Goal: Contribute content: Add original content to the website for others to see

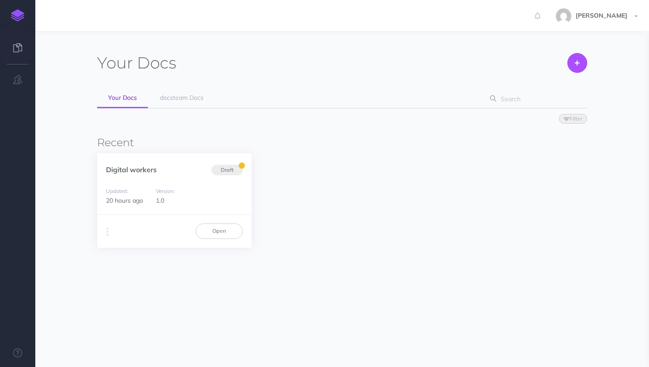
click at [167, 198] on div "Version: 1.0" at bounding box center [173, 196] width 45 height 20
click at [141, 168] on link "Digital workers" at bounding box center [131, 169] width 51 height 9
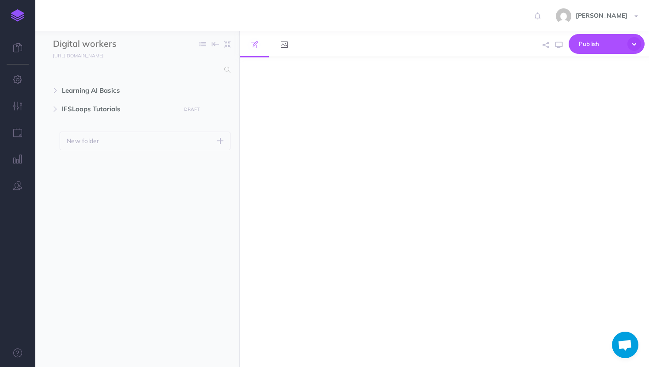
scroll to position [221, 0]
select select "null"
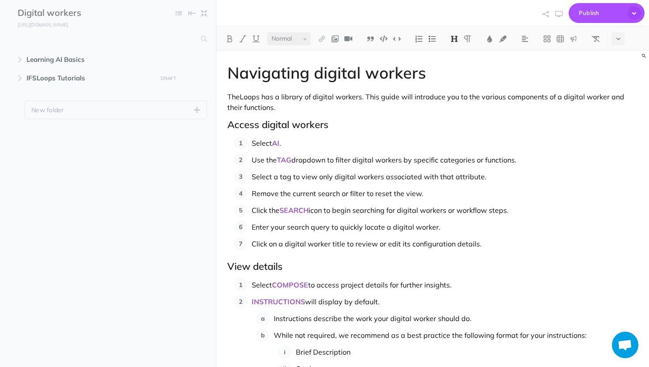
click at [268, 69] on h1 "Navigating digital workers" at bounding box center [432, 73] width 411 height 18
click at [289, 76] on h1 "Navigating digital workers" at bounding box center [432, 73] width 411 height 18
click at [155, 134] on ul "Learning AI Basics New folder Add a new folder inside this folder New page Add …" at bounding box center [108, 197] width 216 height 294
click at [20, 60] on icon "button" at bounding box center [19, 59] width 5 height 5
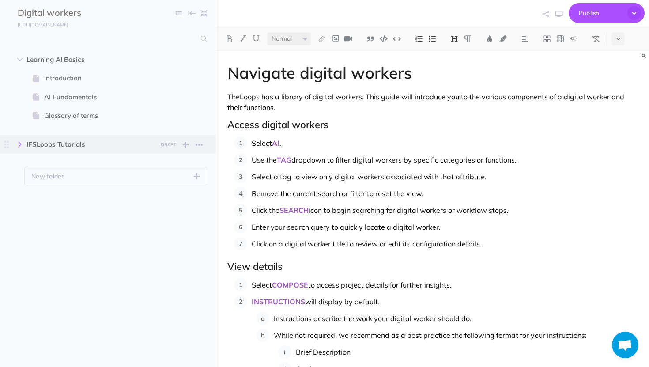
click at [23, 140] on button "button" at bounding box center [20, 144] width 16 height 11
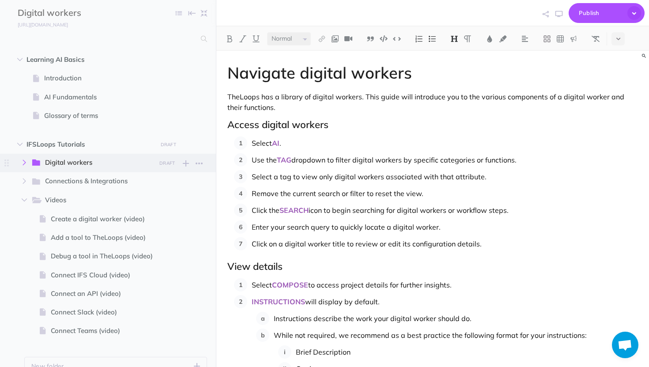
click at [20, 162] on button "button" at bounding box center [24, 162] width 16 height 11
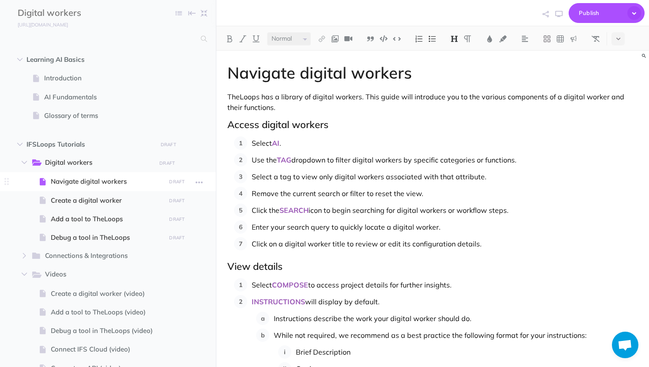
click at [62, 184] on span "Navigate digital workers" at bounding box center [107, 181] width 112 height 11
click at [110, 204] on span "Create a digital worker" at bounding box center [107, 200] width 112 height 11
select select "null"
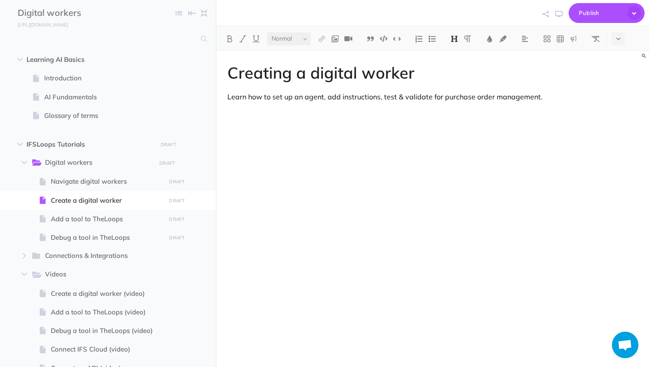
click at [293, 79] on h1 "Creating a digital worker" at bounding box center [432, 73] width 411 height 18
click at [139, 8] on div "Digital workers Collapse all Expand all Expand to root folders" at bounding box center [108, 13] width 216 height 26
click at [590, 15] on span "Publish" at bounding box center [601, 13] width 44 height 14
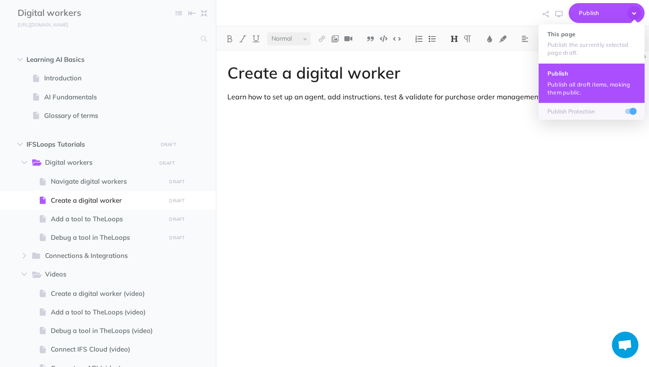
click at [552, 84] on p "Publish all draft items, making them public." at bounding box center [592, 88] width 88 height 16
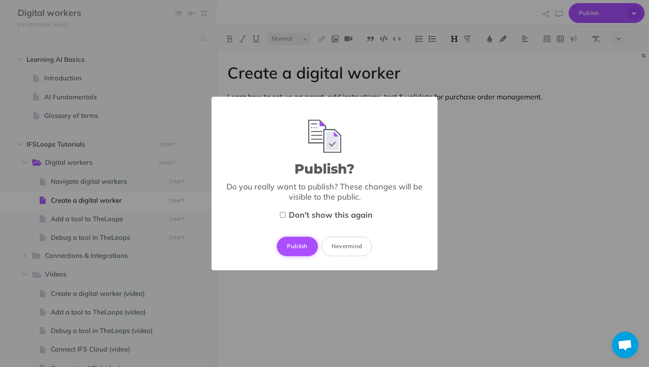
click at [294, 244] on button "Publish" at bounding box center [297, 246] width 41 height 19
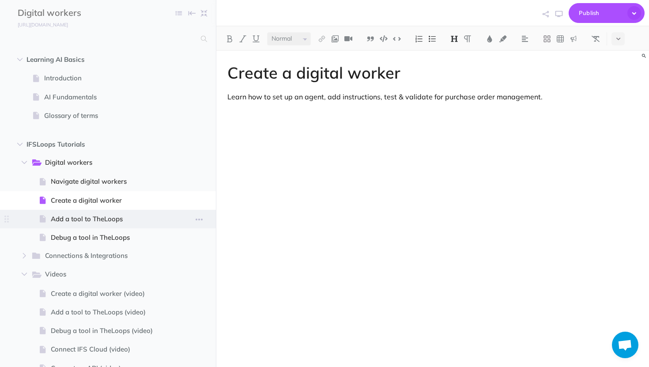
click at [77, 212] on span at bounding box center [108, 219] width 216 height 19
select select "null"
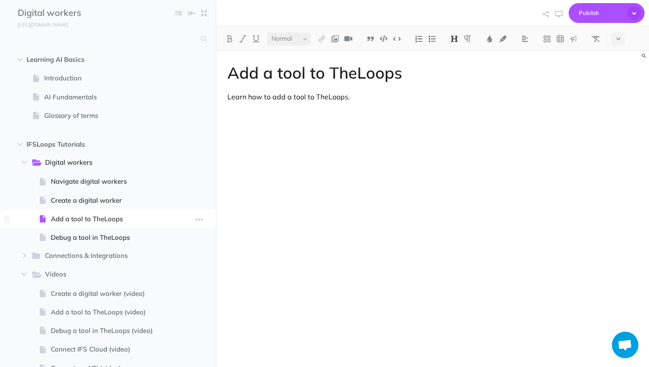
click at [77, 212] on span at bounding box center [108, 219] width 216 height 19
click at [89, 234] on span "Debug a tool in TheLoops" at bounding box center [107, 237] width 112 height 11
select select "null"
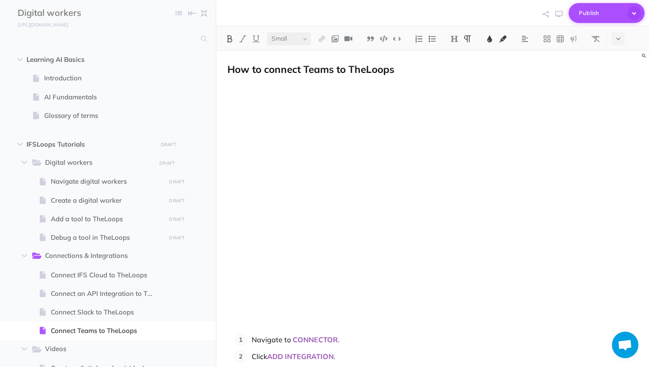
click at [600, 17] on span "Publish" at bounding box center [601, 13] width 44 height 14
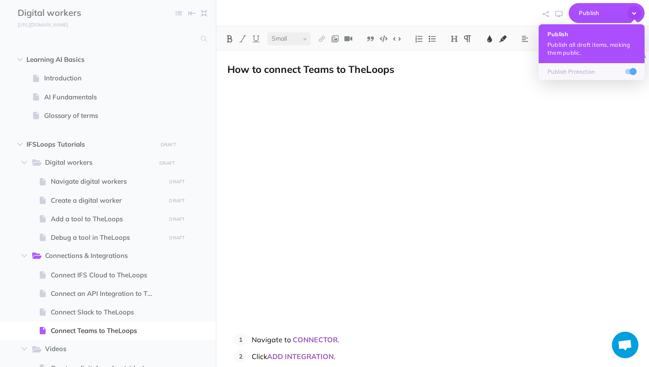
click at [563, 53] on p "Publish all draft items, making them public." at bounding box center [592, 49] width 88 height 16
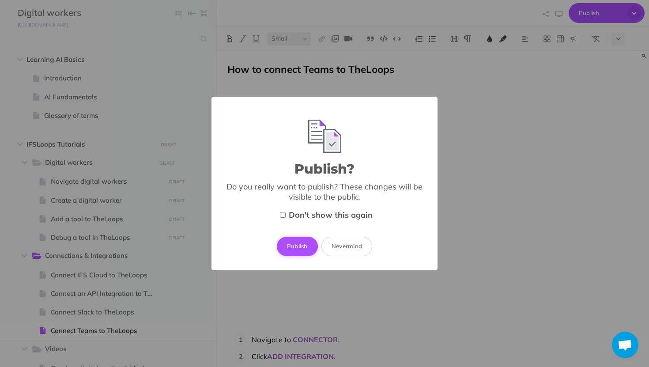
click at [297, 247] on button "Publish" at bounding box center [297, 246] width 41 height 19
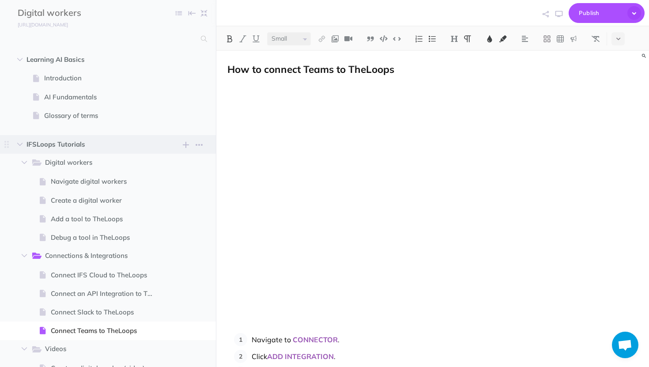
click at [64, 143] on span "IFSLoops Tutorials" at bounding box center [88, 144] width 125 height 11
select select "null"
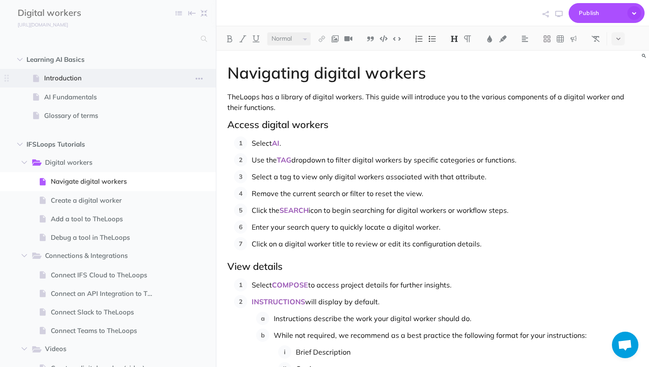
click at [66, 75] on span "Introduction" at bounding box center [103, 78] width 119 height 11
select select "null"
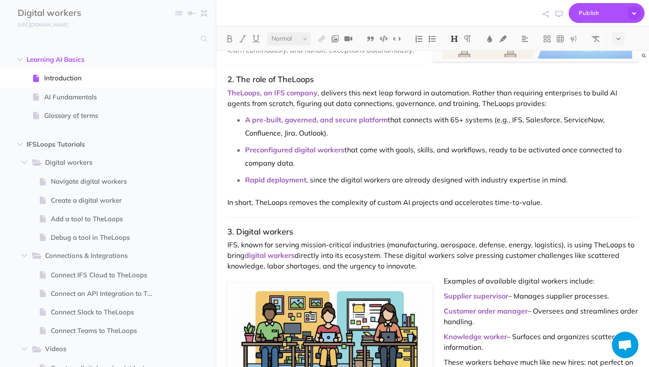
scroll to position [193, 0]
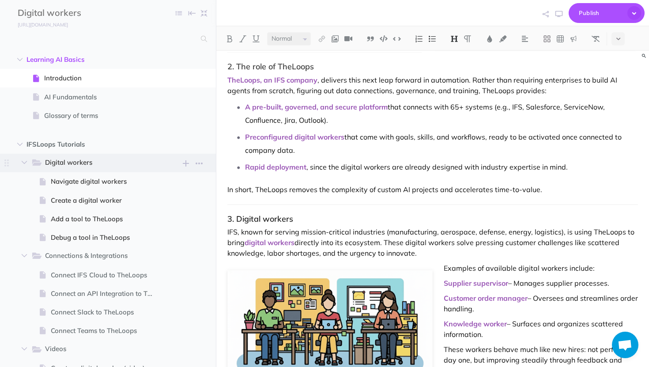
click at [57, 169] on span "Digital workers" at bounding box center [97, 162] width 105 height 11
select select "null"
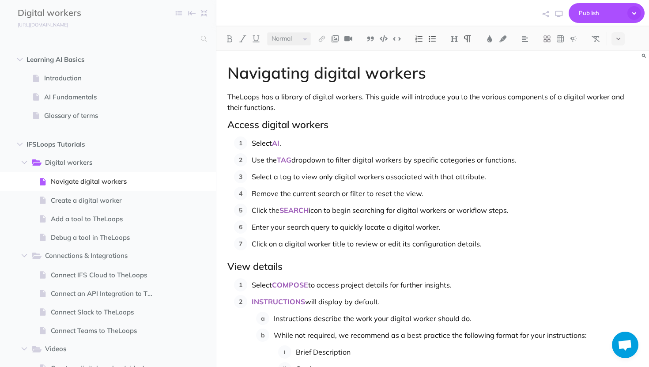
click at [261, 94] on p "TheLoops has a library of digital workers. This guide will introduce you to the…" at bounding box center [432, 101] width 411 height 21
click at [258, 97] on p "TheLoops has a library of digital workers. This guide will introduce you to the…" at bounding box center [432, 101] width 411 height 21
click at [60, 141] on span "IFSLoops Tutorials" at bounding box center [88, 144] width 125 height 11
click at [197, 146] on icon "button" at bounding box center [199, 145] width 7 height 11
click at [76, 136] on span "IFSLoops Tutorials DRAFT Publish these changes Nevermind Publish New folder Add…" at bounding box center [117, 144] width 183 height 19
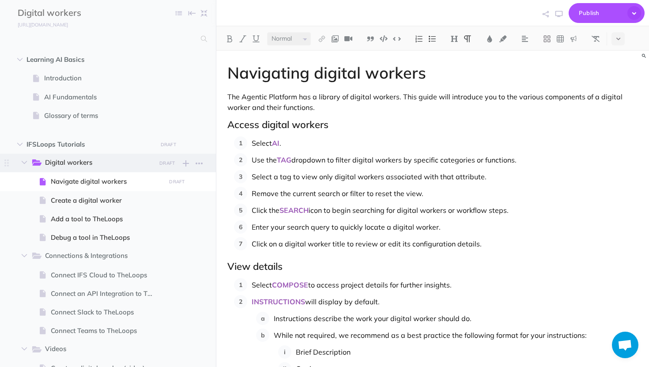
click at [83, 159] on span "Digital workers" at bounding box center [97, 162] width 105 height 11
click at [281, 160] on span "TAG" at bounding box center [284, 159] width 15 height 9
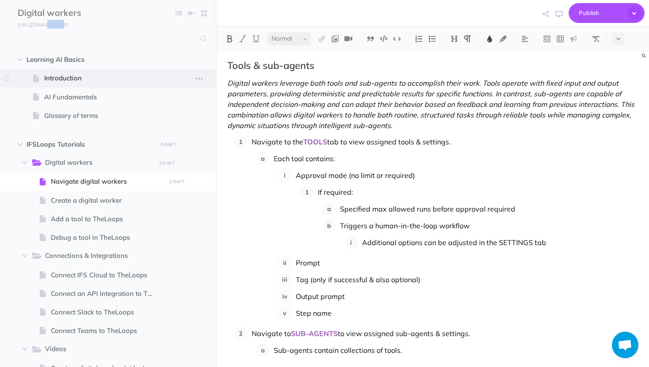
click at [97, 78] on span "Introduction" at bounding box center [103, 78] width 119 height 11
select select "null"
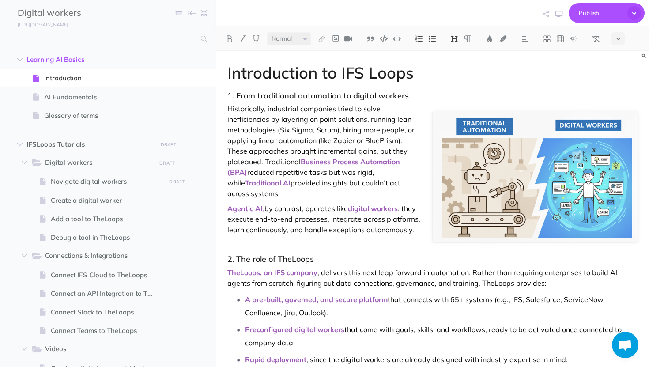
click at [262, 110] on p "Historically, industrial companies tried to solve inefficiencies by layering on…" at bounding box center [432, 150] width 411 height 95
drag, startPoint x: 342, startPoint y: 76, endPoint x: 410, endPoint y: 69, distance: 68.3
click at [410, 69] on h1 "Introduction to IFS Loops" at bounding box center [432, 73] width 411 height 18
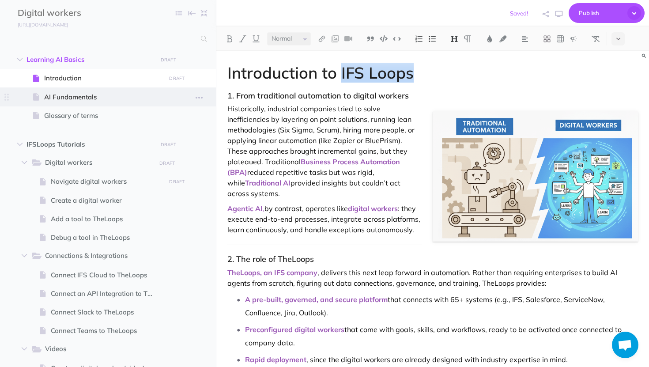
click at [65, 102] on span at bounding box center [108, 96] width 216 height 19
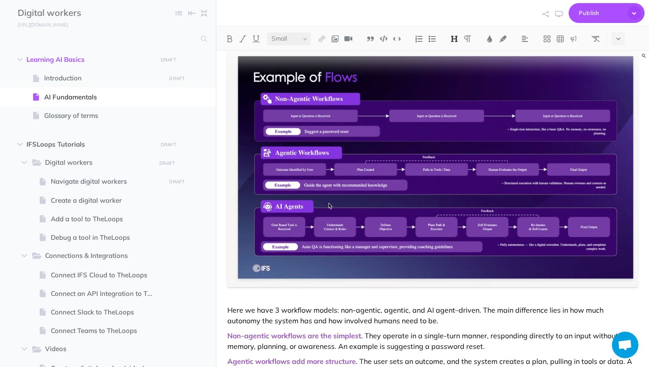
scroll to position [919, 0]
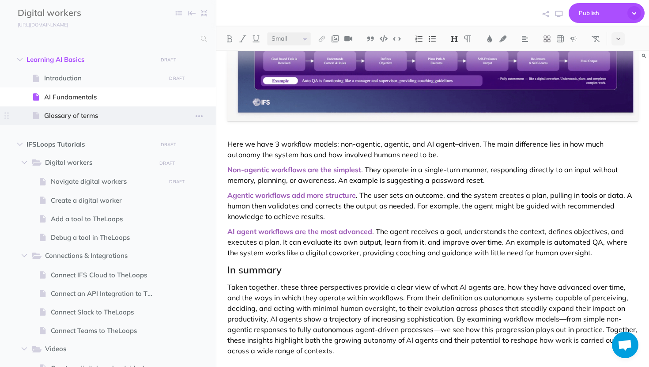
click at [83, 116] on span "Glossary of terms" at bounding box center [103, 115] width 119 height 11
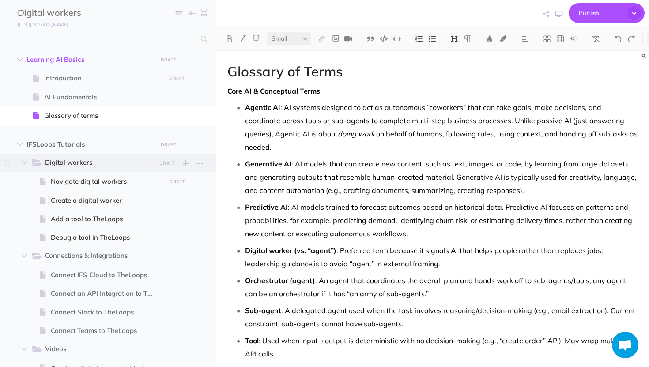
click at [76, 161] on span "Digital workers" at bounding box center [97, 162] width 105 height 11
select select "null"
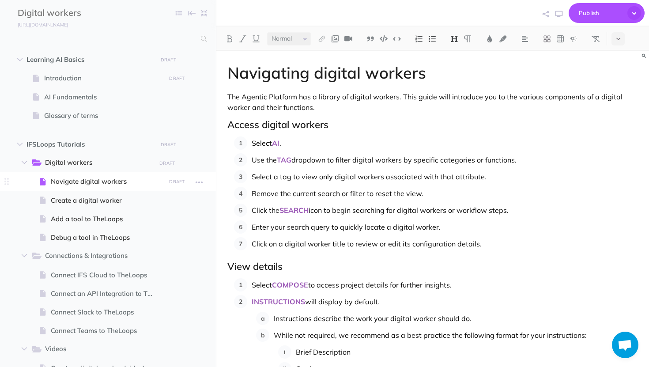
click at [93, 179] on span "Navigate digital workers" at bounding box center [107, 181] width 112 height 11
click at [91, 200] on span "Create a digital worker" at bounding box center [107, 200] width 112 height 11
select select "null"
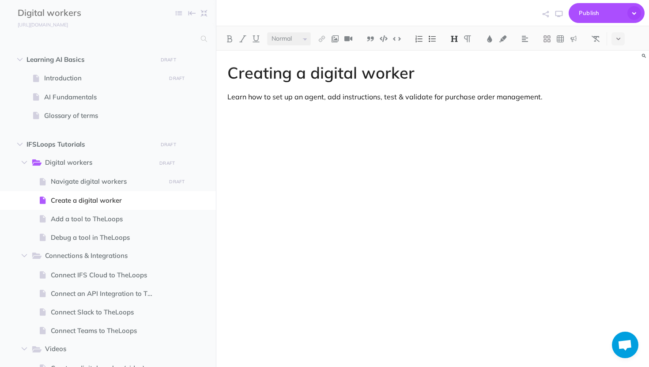
click at [291, 68] on h1 "Creating a digital worker" at bounding box center [432, 73] width 411 height 18
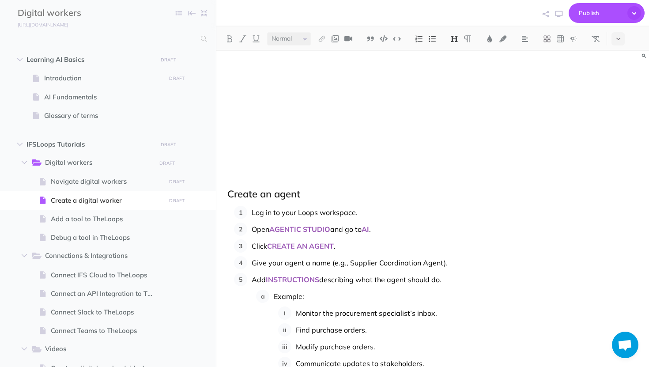
click at [314, 215] on span "Log in to your Loops workspace." at bounding box center [305, 212] width 106 height 9
click at [401, 216] on p "Log in to your Agentic Platform workspace." at bounding box center [445, 212] width 386 height 13
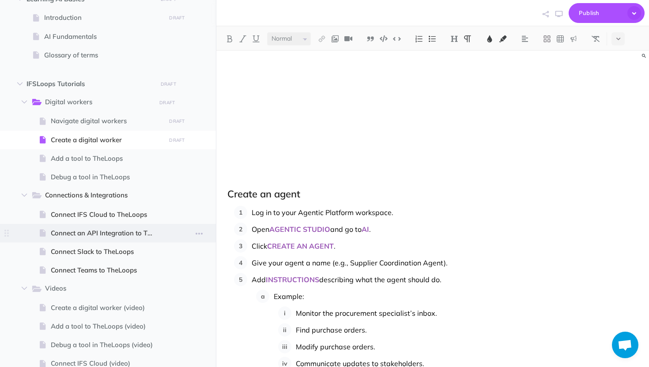
scroll to position [1, 0]
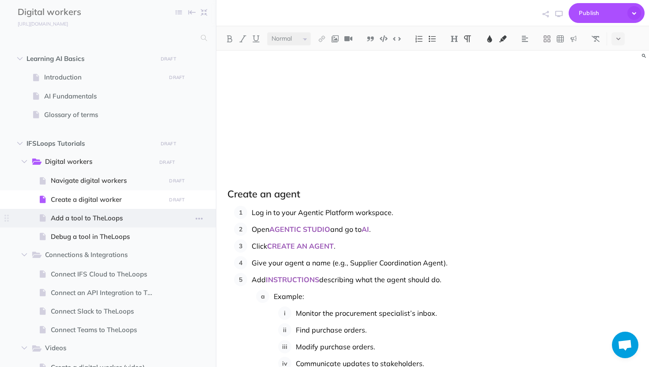
click at [70, 217] on span "Add a tool to TheLoops" at bounding box center [107, 218] width 112 height 11
select select "null"
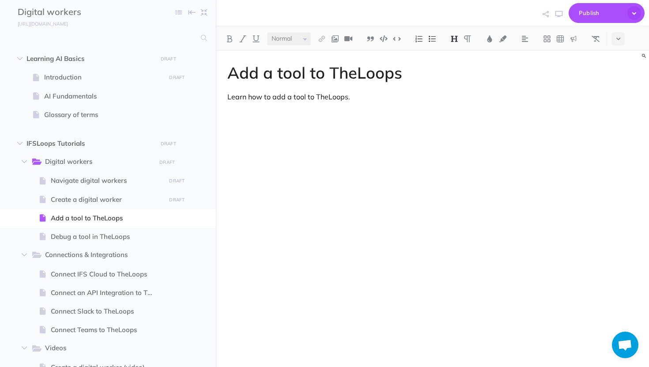
click at [399, 72] on h1 "Add a tool to TheLoops" at bounding box center [432, 73] width 411 height 18
click at [344, 101] on p "Learn how to add a tool to TheLoops." at bounding box center [432, 96] width 411 height 11
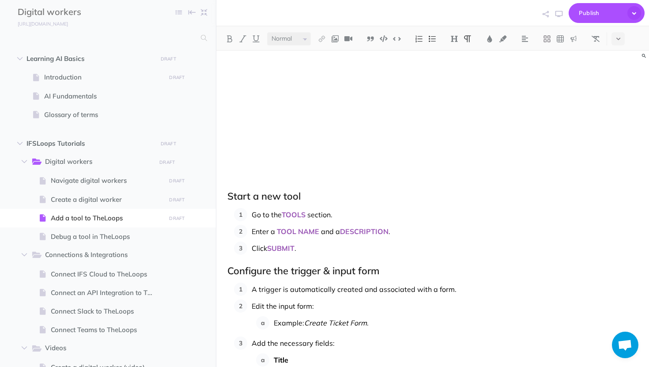
scroll to position [187, 0]
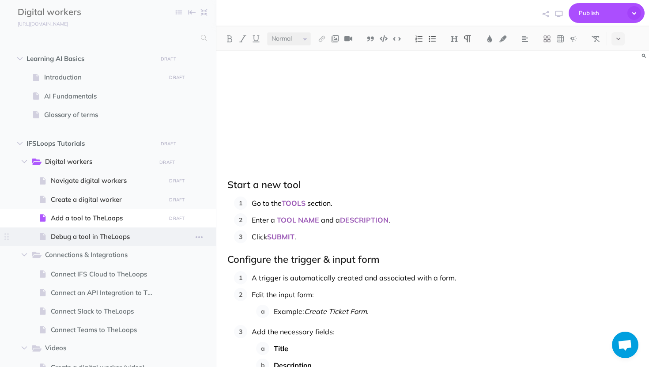
click at [94, 236] on span "Debug a tool in TheLoops" at bounding box center [107, 236] width 112 height 11
select select "null"
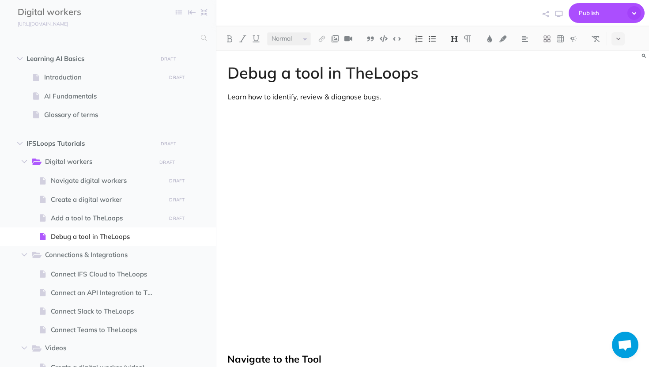
click at [416, 70] on h1 "Debug a tool in TheLoops" at bounding box center [432, 73] width 411 height 18
click at [71, 211] on span at bounding box center [108, 218] width 216 height 19
select select "null"
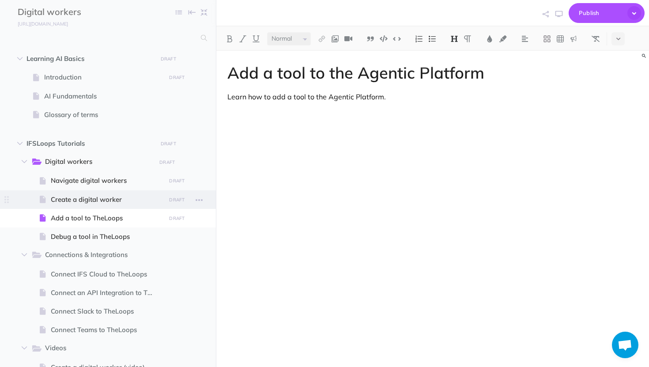
click at [76, 201] on span "Create a digital worker" at bounding box center [107, 199] width 112 height 11
select select "null"
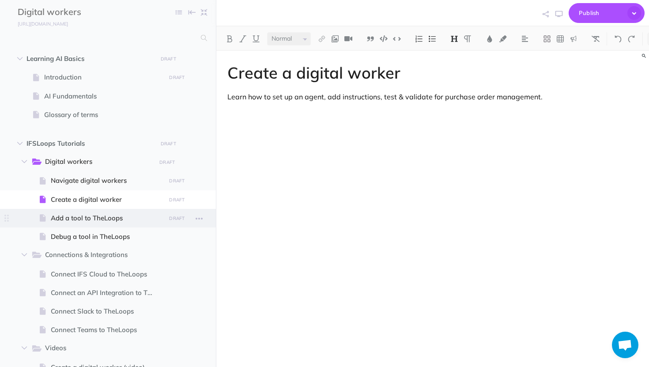
click at [74, 219] on span "Add a tool to TheLoops" at bounding box center [107, 218] width 112 height 11
select select "null"
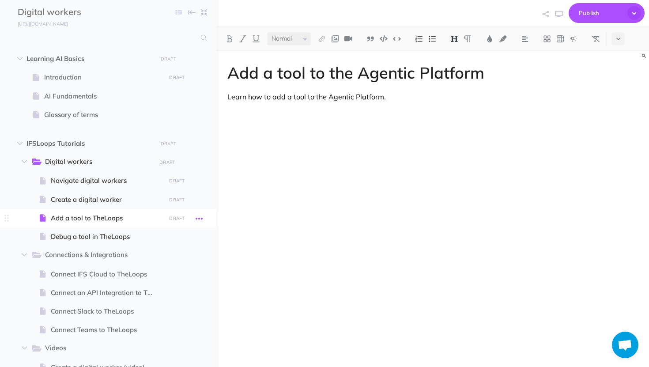
click at [203, 217] on button "button" at bounding box center [199, 217] width 16 height 11
click at [178, 274] on link "Settings" at bounding box center [174, 278] width 66 height 15
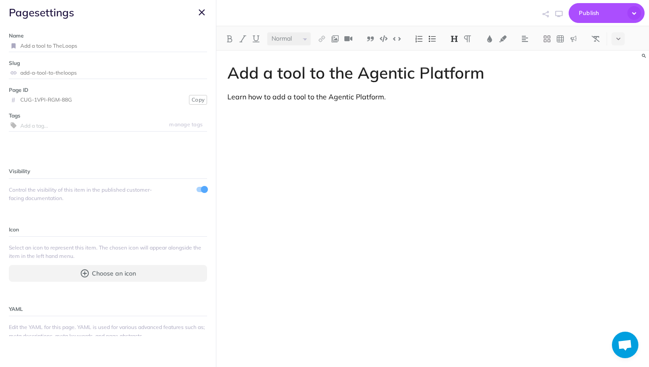
click at [88, 47] on input "Add a tool to TheLoops" at bounding box center [113, 45] width 187 height 11
type input "Add a tool to the Agentic Platform"
click at [195, 47] on small "Save" at bounding box center [196, 45] width 11 height 7
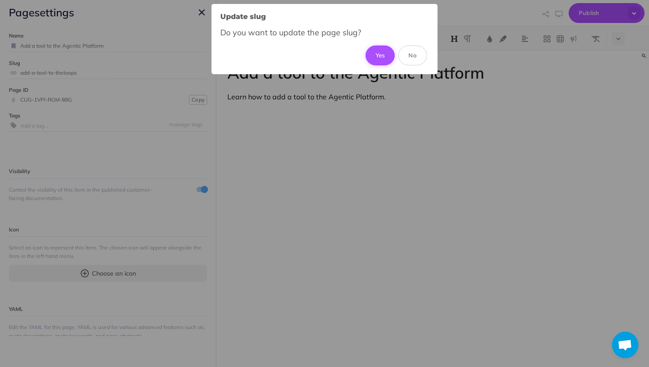
click at [375, 60] on button "Yes" at bounding box center [381, 54] width 30 height 19
type input "add-a-tool-to-the-agentic-platform"
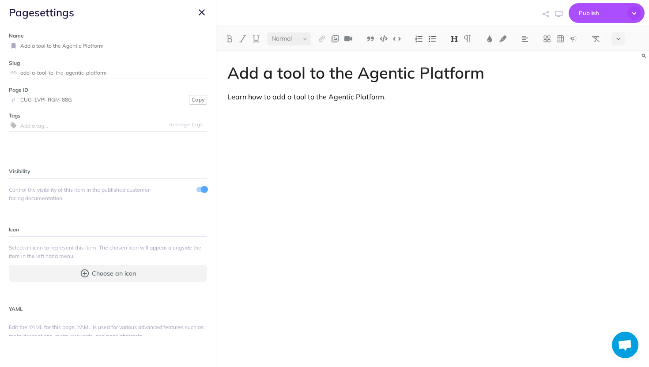
click at [204, 14] on icon "button" at bounding box center [202, 12] width 6 height 11
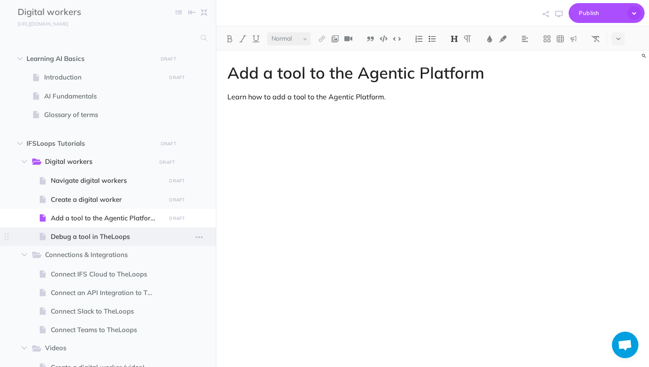
click at [93, 236] on span "Debug a tool in TheLoops" at bounding box center [107, 236] width 112 height 11
select select "null"
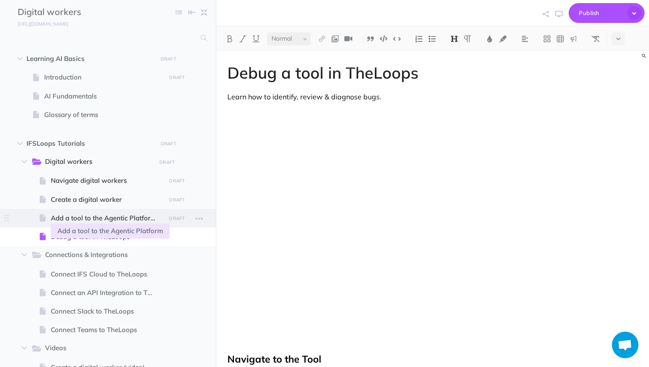
click at [101, 221] on span "Add a tool to the Agentic Platform" at bounding box center [107, 218] width 112 height 11
select select "null"
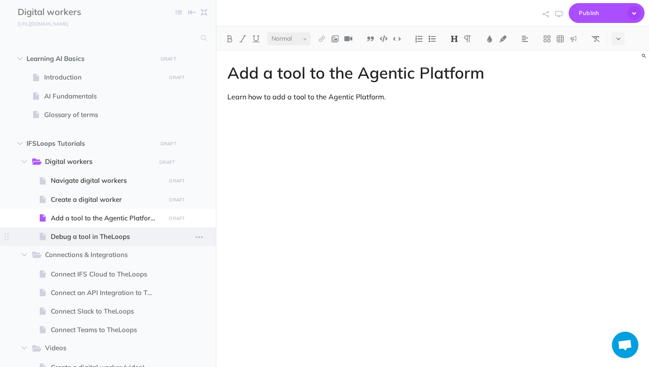
click at [95, 230] on span at bounding box center [108, 236] width 216 height 19
select select "null"
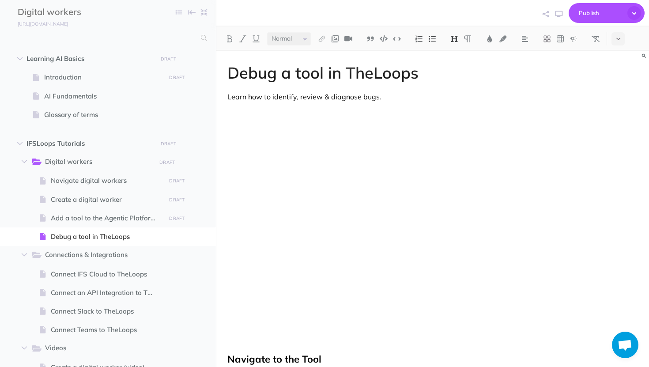
click at [362, 69] on h1 "Debug a tool in TheLoops" at bounding box center [432, 73] width 411 height 18
click at [436, 67] on h1 "Debug a tool in TheLoops" at bounding box center [432, 73] width 411 height 18
click at [197, 236] on icon "button" at bounding box center [199, 237] width 7 height 11
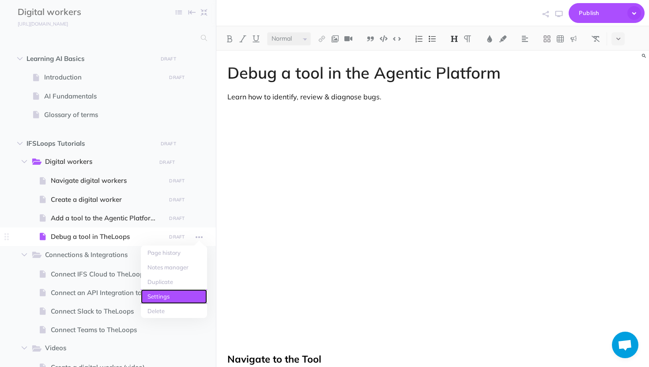
click at [171, 297] on link "Settings" at bounding box center [174, 296] width 66 height 15
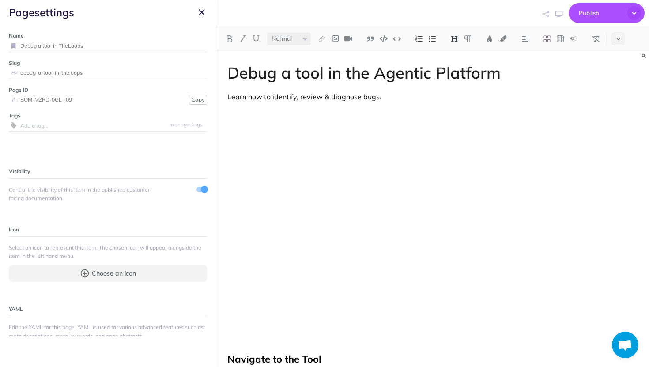
click at [98, 45] on input "Debug a tool in TheLoops" at bounding box center [113, 45] width 187 height 11
type input "Debug a tool in the Agentic Platform"
click at [195, 45] on small "Save" at bounding box center [196, 45] width 11 height 7
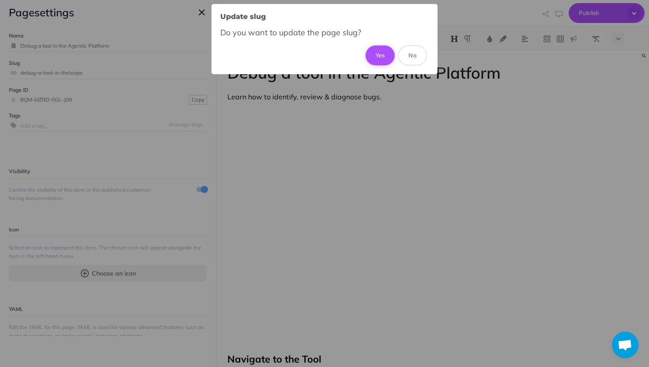
click at [383, 51] on button "Yes" at bounding box center [381, 54] width 30 height 19
type input "debug-a-tool-in-the-agentic-platform"
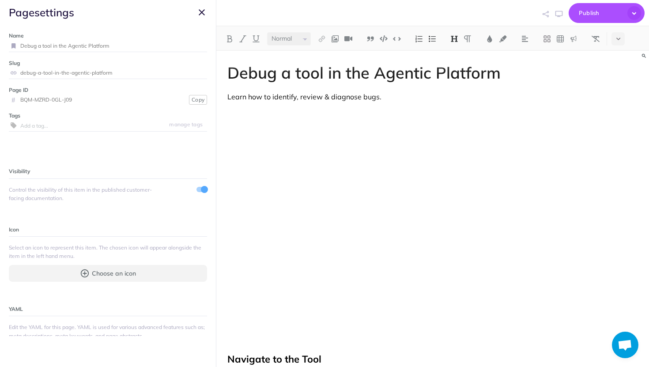
click at [205, 12] on button "button" at bounding box center [201, 12] width 11 height 11
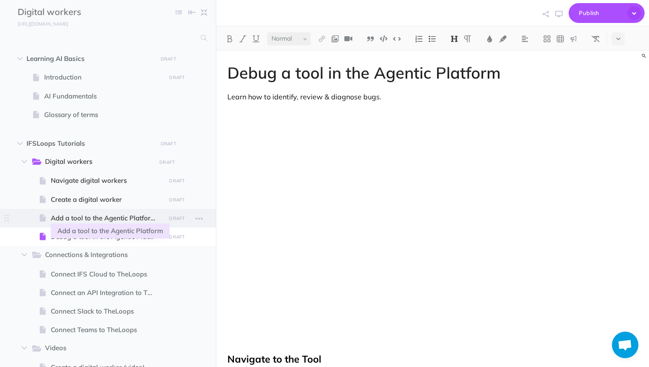
click at [100, 220] on span "Add a tool to the Agentic Platform" at bounding box center [107, 218] width 112 height 11
select select "null"
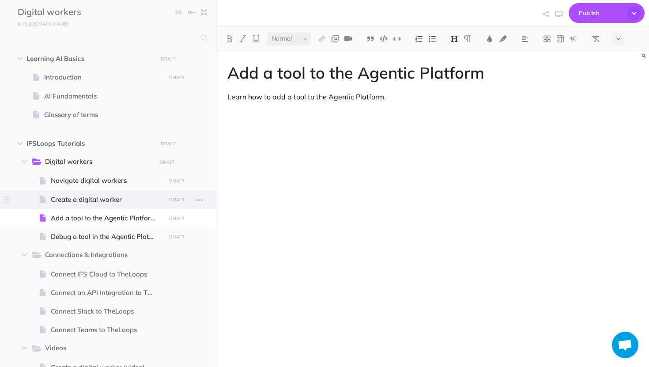
click at [101, 204] on span at bounding box center [108, 199] width 216 height 19
select select "null"
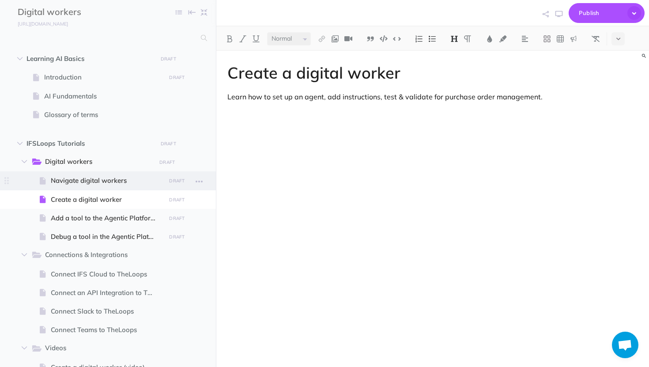
click at [109, 182] on span "Navigate digital workers" at bounding box center [107, 180] width 112 height 11
select select "null"
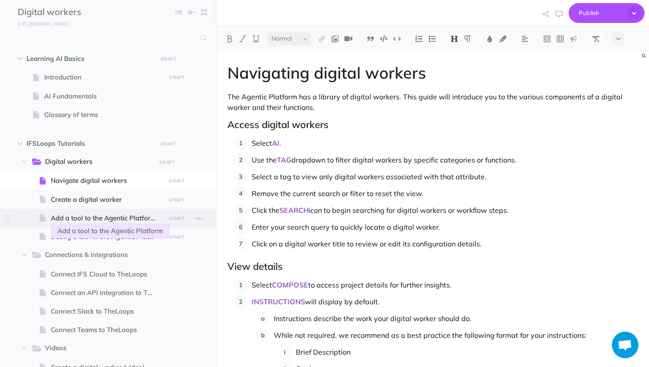
click at [91, 215] on span "Add a tool to the Agentic Platform" at bounding box center [107, 218] width 112 height 11
select select "null"
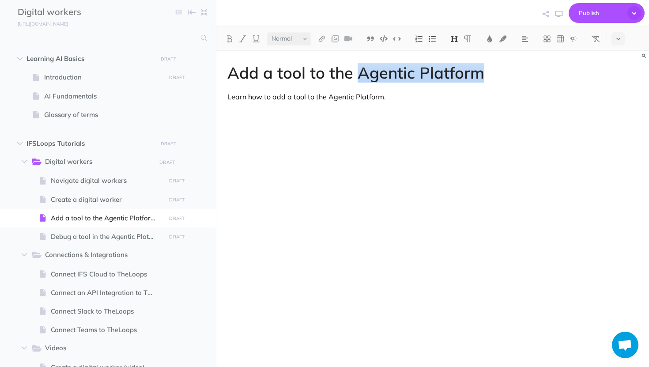
drag, startPoint x: 484, startPoint y: 69, endPoint x: 361, endPoint y: 68, distance: 122.3
click at [361, 68] on h1 "Add a tool to the Agentic Platform" at bounding box center [432, 73] width 411 height 18
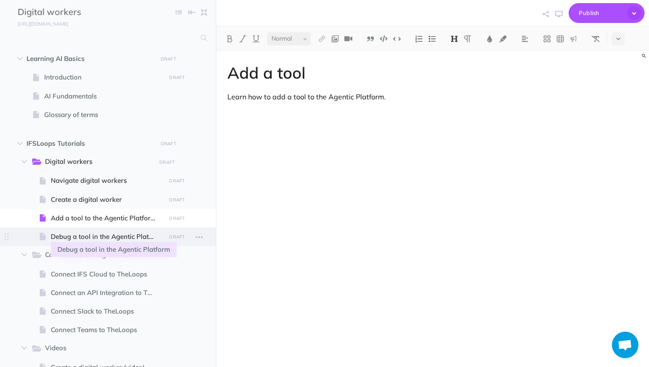
click at [109, 232] on span "Debug a tool in the Agentic Platform" at bounding box center [107, 236] width 112 height 11
select select "null"
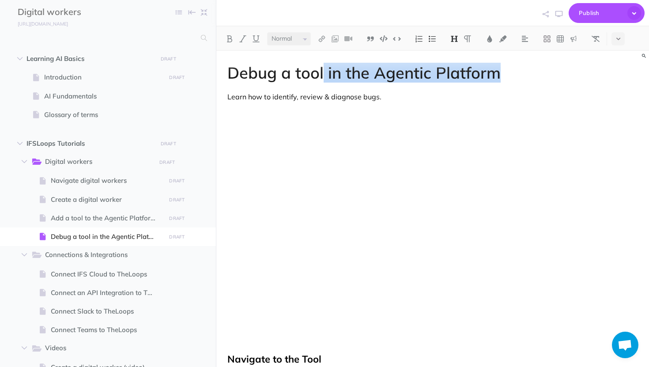
drag, startPoint x: 511, startPoint y: 69, endPoint x: 322, endPoint y: 65, distance: 189.5
click at [322, 65] on h1 "Debug a tool in the Agentic Platform" at bounding box center [432, 73] width 411 height 18
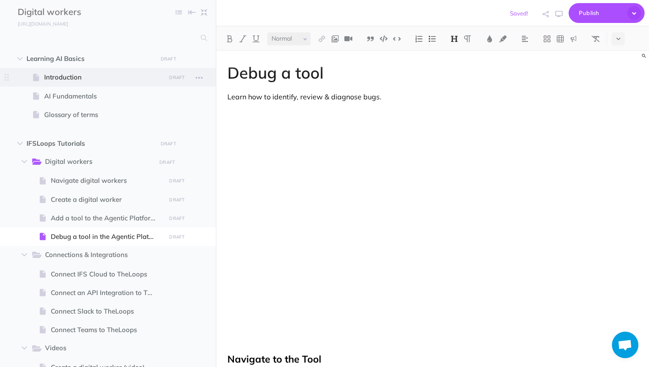
click at [178, 84] on span at bounding box center [108, 77] width 216 height 19
select select "null"
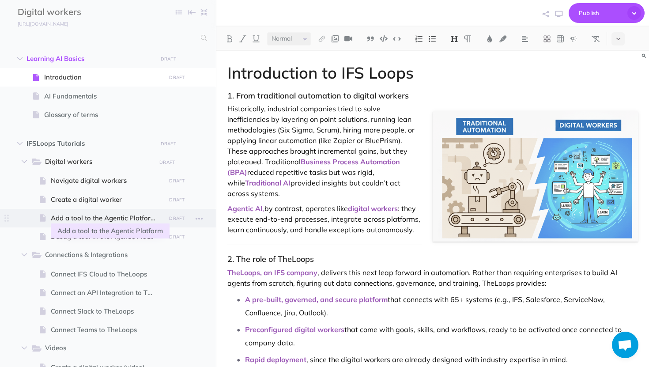
click at [142, 220] on span "Add a tool to the Agentic Platform" at bounding box center [107, 218] width 112 height 11
select select "null"
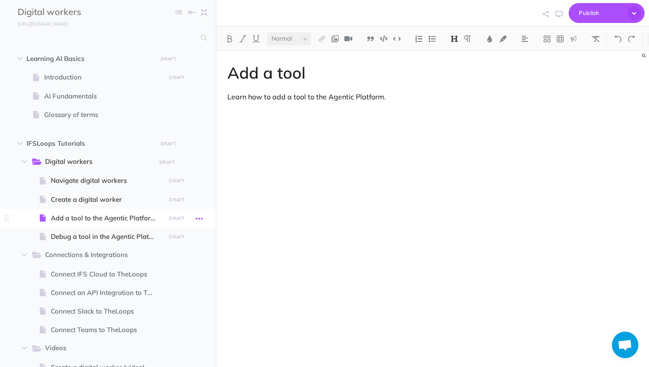
click at [202, 218] on icon "button" at bounding box center [199, 218] width 7 height 11
click at [178, 274] on link "Settings" at bounding box center [174, 278] width 66 height 15
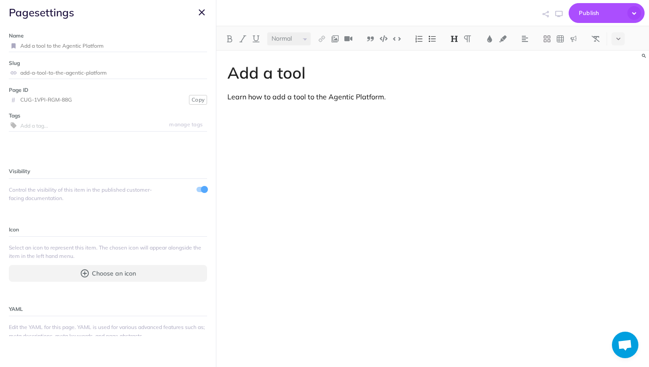
drag, startPoint x: 126, startPoint y: 43, endPoint x: 50, endPoint y: 44, distance: 75.5
click at [50, 44] on input "Add a tool to the Agentic Platform" at bounding box center [113, 45] width 187 height 11
type input "Add a tool"
click at [208, 45] on div "Name Add a tool Save Slug add-a-tool-to-the-agentic-platform Save Page ID # CUG…" at bounding box center [108, 180] width 216 height 311
click at [198, 48] on small "Save" at bounding box center [196, 45] width 11 height 7
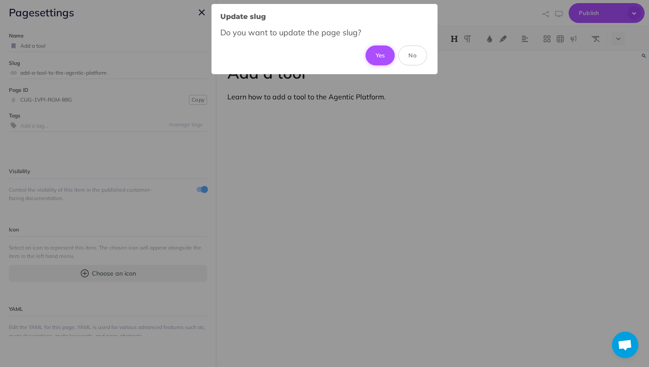
click at [378, 55] on button "Yes" at bounding box center [381, 54] width 30 height 19
type input "add-a-tool"
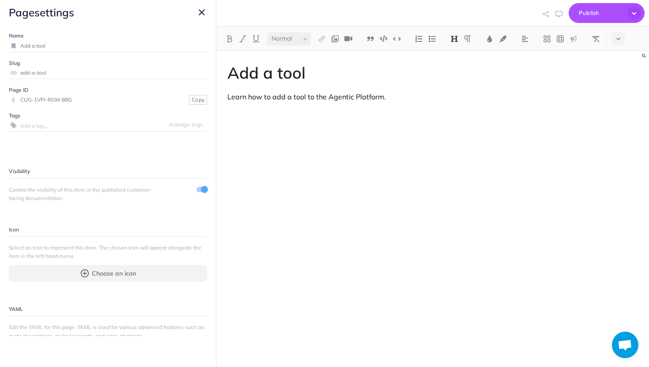
click at [201, 10] on icon "button" at bounding box center [202, 12] width 6 height 11
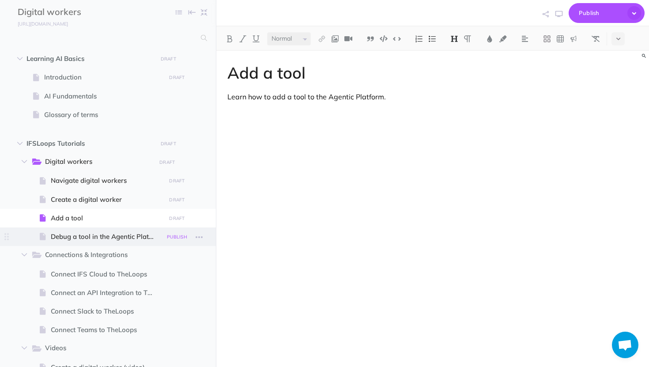
click at [180, 232] on button "PUBLISH" at bounding box center [177, 237] width 25 height 10
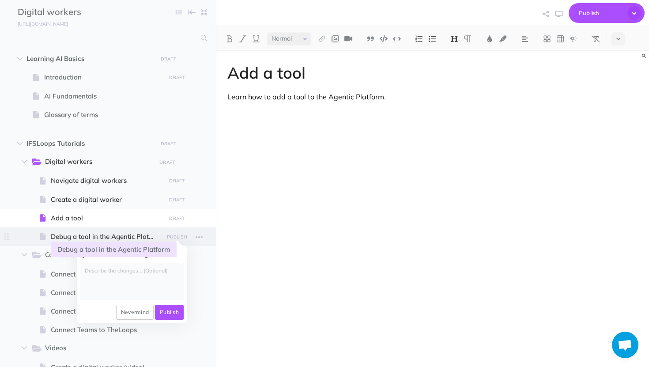
click at [111, 236] on span "Debug a tool in the Agentic Platform" at bounding box center [107, 236] width 112 height 11
select select "null"
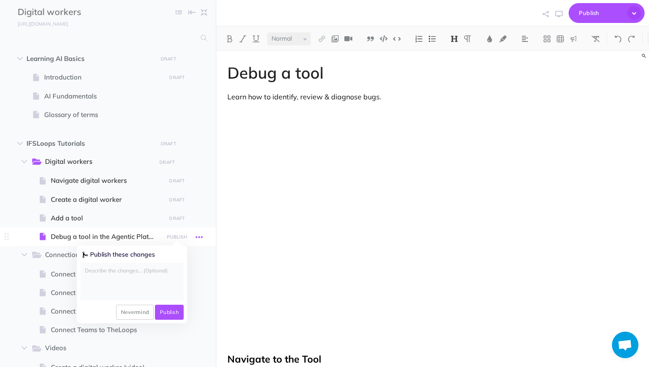
click at [201, 237] on icon "button" at bounding box center [199, 237] width 7 height 11
click at [128, 309] on button "Nevermind" at bounding box center [135, 312] width 38 height 15
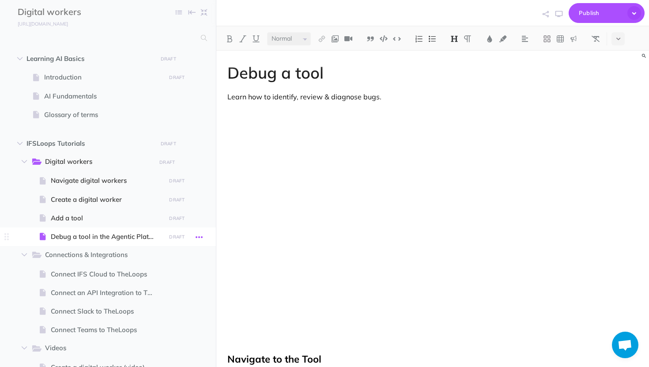
click at [205, 234] on button "button" at bounding box center [199, 236] width 16 height 11
click at [174, 292] on link "Settings" at bounding box center [174, 296] width 66 height 15
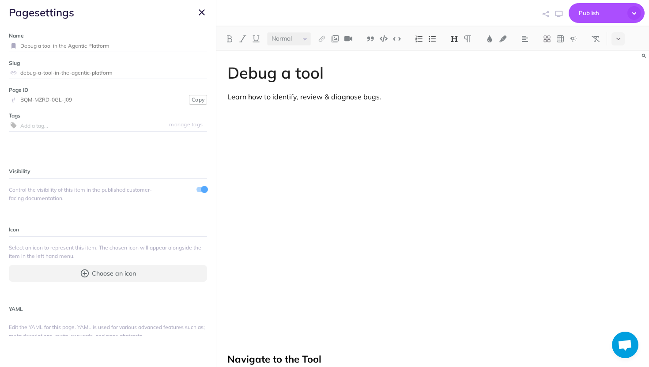
click at [175, 40] on input "Debug a tool in the Agentic Platform" at bounding box center [113, 45] width 187 height 11
click at [137, 43] on input "Debug a tool in the Agentic Platform" at bounding box center [113, 45] width 187 height 11
type input "Debug a tool"
click at [196, 44] on small "Save" at bounding box center [196, 45] width 11 height 7
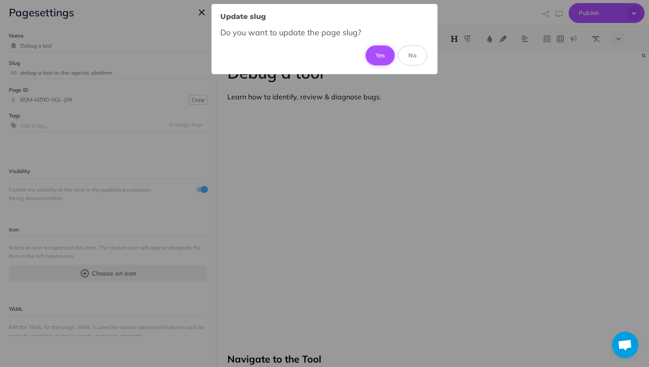
click at [382, 55] on button "Yes" at bounding box center [381, 54] width 30 height 19
type input "debug-a-tool"
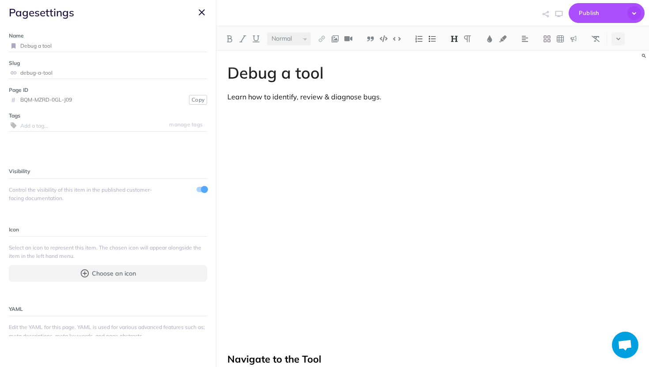
click at [205, 11] on button "button" at bounding box center [201, 12] width 11 height 11
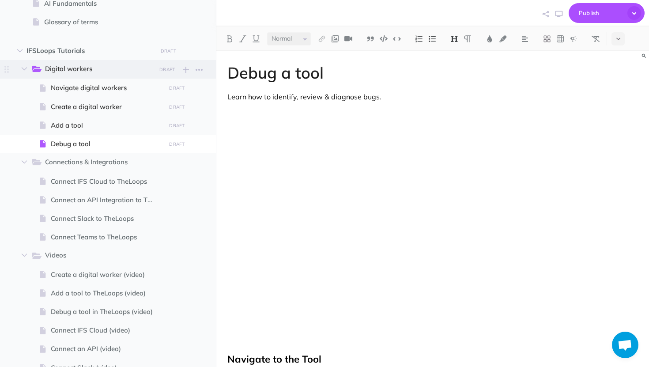
scroll to position [95, 0]
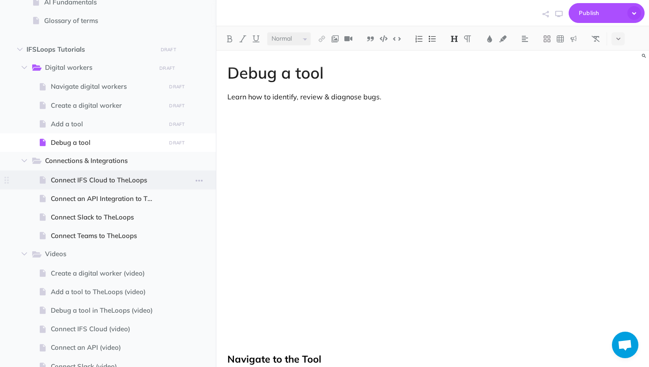
click at [126, 186] on span at bounding box center [108, 179] width 216 height 19
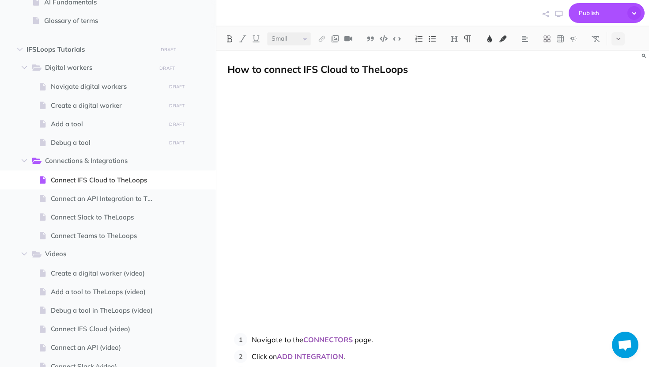
click at [419, 72] on p "How to connect IFS Cloud to TheLoops" at bounding box center [432, 69] width 411 height 11
click at [136, 179] on span "Connect IFS Cloud to TheLoops" at bounding box center [107, 180] width 112 height 11
click at [194, 178] on button "button" at bounding box center [199, 179] width 16 height 11
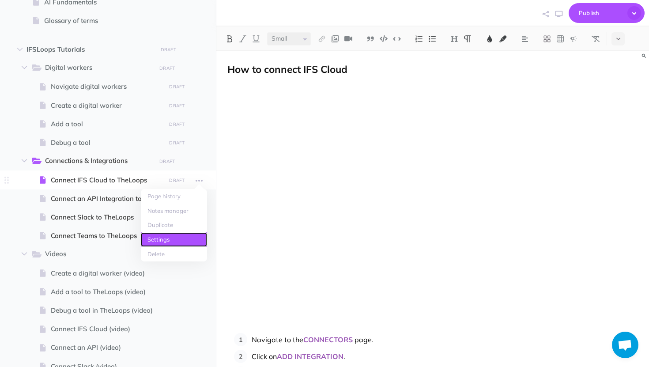
click at [168, 242] on link "Settings" at bounding box center [174, 239] width 66 height 15
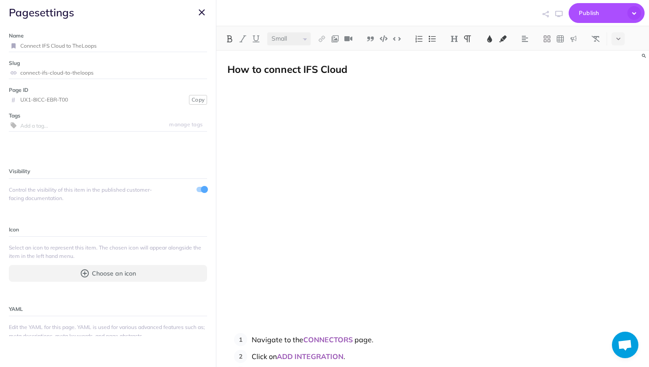
click at [124, 42] on input "Connect IFS Cloud to TheLoops" at bounding box center [113, 45] width 187 height 11
type input "Connect IFS Cloud"
click at [199, 48] on small "Save" at bounding box center [196, 45] width 11 height 7
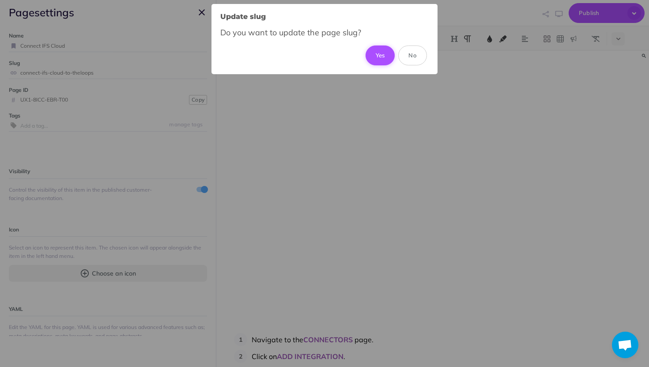
click at [375, 49] on button "Yes" at bounding box center [381, 54] width 30 height 19
type input "connect-ifs-cloud"
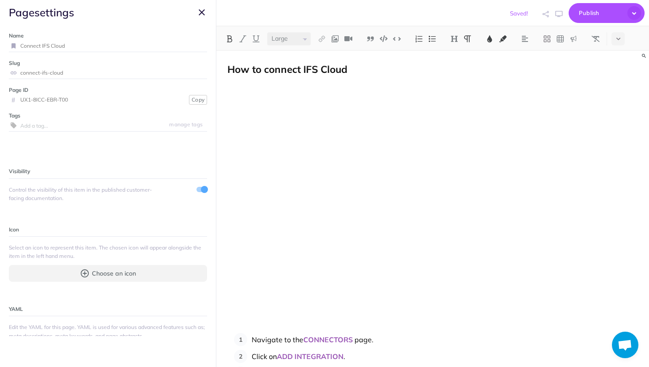
click at [267, 67] on span "How to connect IFS Cloud" at bounding box center [287, 69] width 120 height 13
select select "large"
click at [203, 12] on icon "button" at bounding box center [202, 12] width 6 height 11
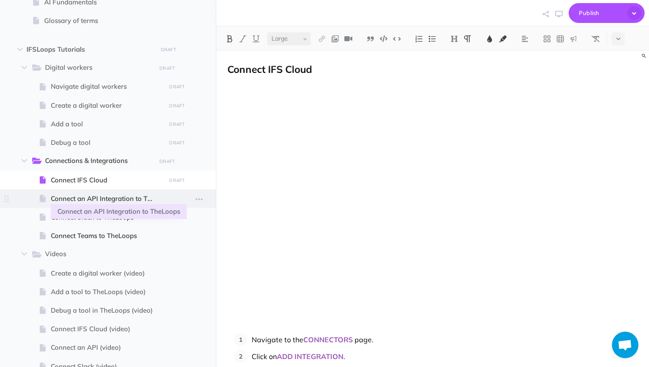
click at [104, 197] on span "Connect an API Integration to TheLoops" at bounding box center [107, 198] width 112 height 11
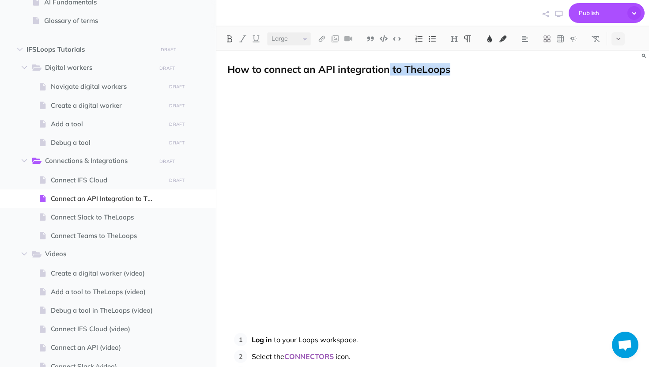
drag, startPoint x: 450, startPoint y: 69, endPoint x: 391, endPoint y: 71, distance: 58.3
click at [391, 71] on span "How to connect an API integration to TheLoops" at bounding box center [338, 69] width 223 height 13
select select "large"
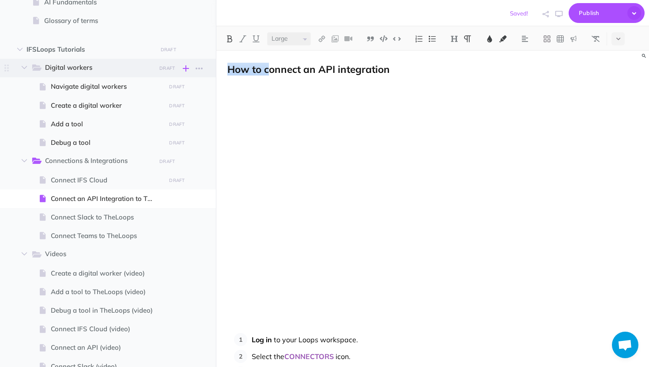
drag, startPoint x: 268, startPoint y: 69, endPoint x: 184, endPoint y: 66, distance: 84.8
click at [184, 66] on div "Digital workers Collapse all Expand all Expand to root folders https://ifsloops…" at bounding box center [324, 183] width 649 height 367
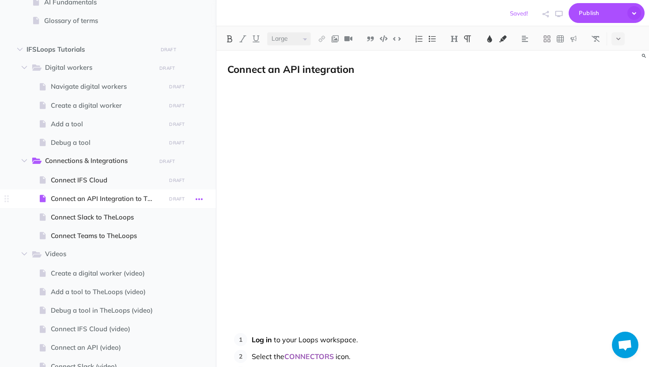
click at [200, 200] on icon "button" at bounding box center [199, 199] width 7 height 11
click at [180, 254] on link "Settings" at bounding box center [174, 258] width 66 height 15
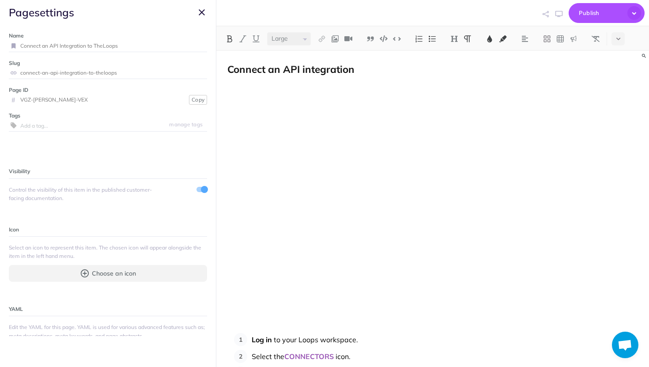
drag, startPoint x: 128, startPoint y: 46, endPoint x: 91, endPoint y: 43, distance: 38.1
click at [90, 44] on input "Connect an API Integration to TheLoops" at bounding box center [113, 45] width 187 height 11
type input "Connect an API Integration"
click at [197, 42] on button "Save" at bounding box center [196, 46] width 17 height 8
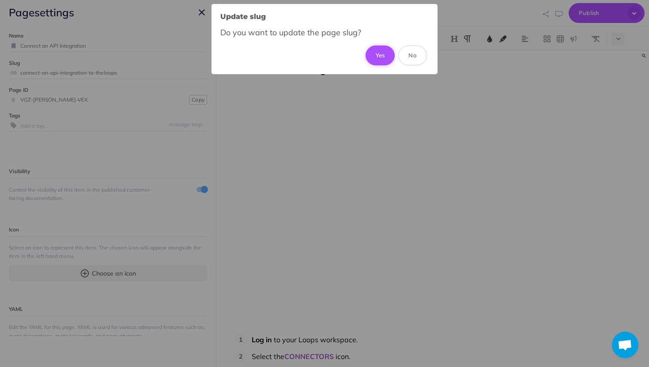
click at [379, 58] on button "Yes" at bounding box center [381, 54] width 30 height 19
type input "connect-an-api-integration"
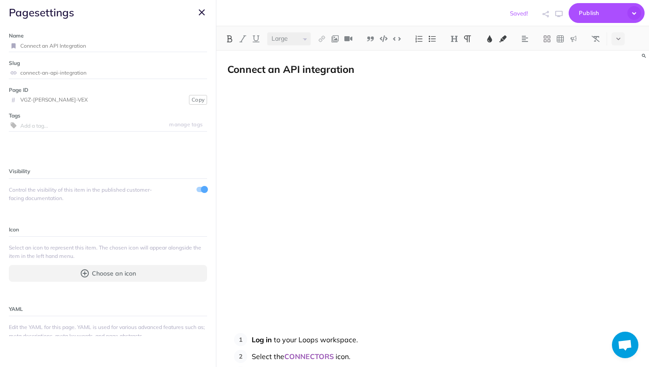
click at [200, 13] on icon "button" at bounding box center [202, 12] width 6 height 11
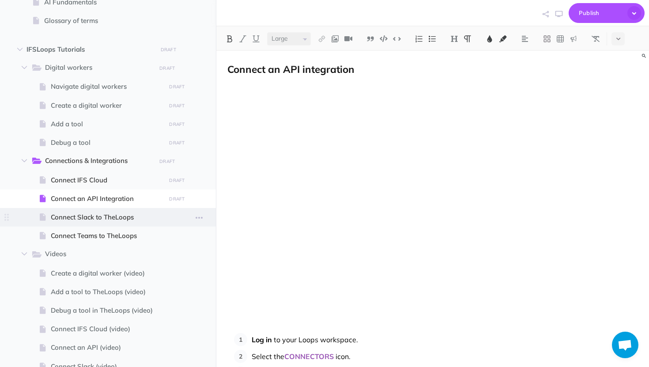
click at [91, 217] on span "Connect Slack to TheLoops" at bounding box center [107, 217] width 112 height 11
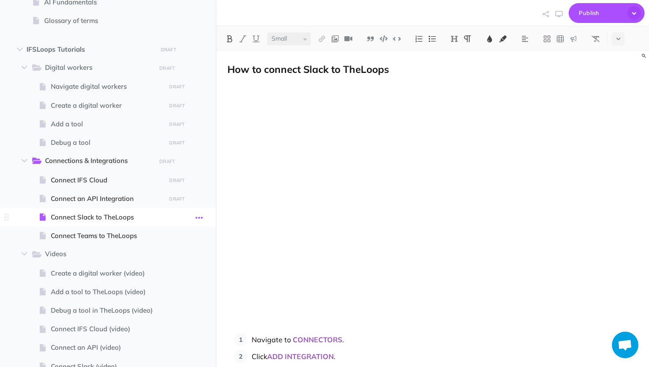
click at [199, 218] on icon "button" at bounding box center [199, 217] width 7 height 11
click at [175, 275] on link "Settings" at bounding box center [174, 277] width 66 height 15
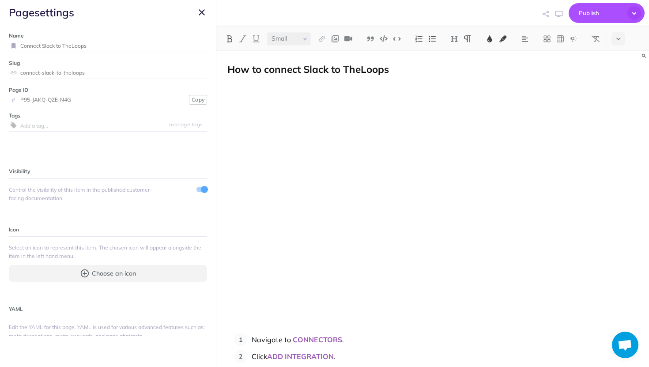
click at [183, 41] on input "Connect Slack to TheLoops" at bounding box center [113, 45] width 187 height 11
click at [181, 46] on input "Connect Slack to TheLoops" at bounding box center [113, 45] width 187 height 11
type input "Connect Slack"
click at [200, 44] on small "Save" at bounding box center [196, 45] width 11 height 7
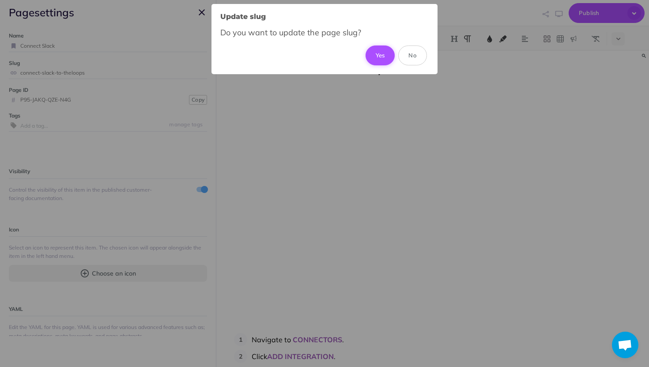
click at [378, 51] on button "Yes" at bounding box center [381, 54] width 30 height 19
type input "connect-slack"
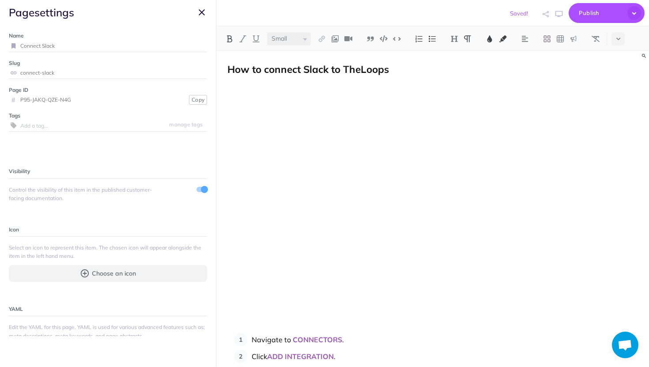
select select "large"
drag, startPoint x: 270, startPoint y: 71, endPoint x: 219, endPoint y: 71, distance: 51.2
click at [219, 71] on div "How to connect Slack to TheLoops Navigate to CONNECTORS . Click ADD INTEGRATION…" at bounding box center [432, 334] width 433 height 566
drag, startPoint x: 376, startPoint y: 68, endPoint x: 294, endPoint y: 68, distance: 82.1
click at [294, 68] on p "Connect Slack to TheLoops" at bounding box center [432, 69] width 411 height 11
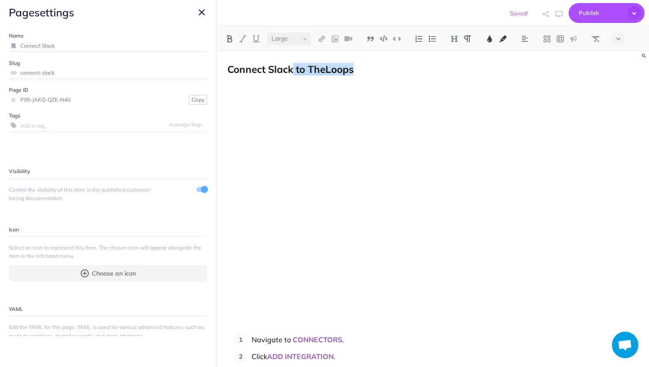
select select "small"
click at [151, 26] on div "Name Connect Slack Save Slug connect-slack Save Page ID # P95-JAKQ-QZE-N4G Copy…" at bounding box center [108, 180] width 216 height 311
click at [199, 13] on icon "button" at bounding box center [202, 12] width 6 height 11
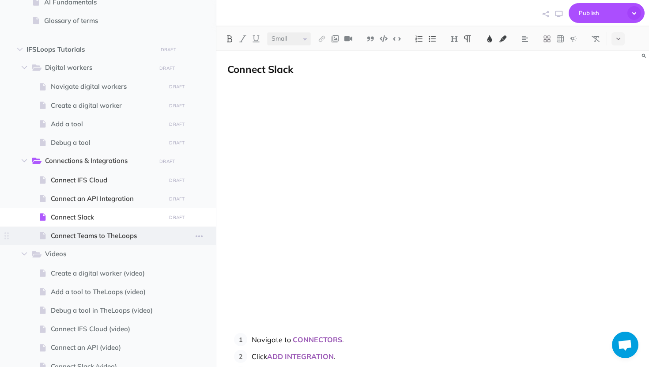
click at [102, 239] on span "Connect Teams to TheLoops" at bounding box center [107, 235] width 112 height 11
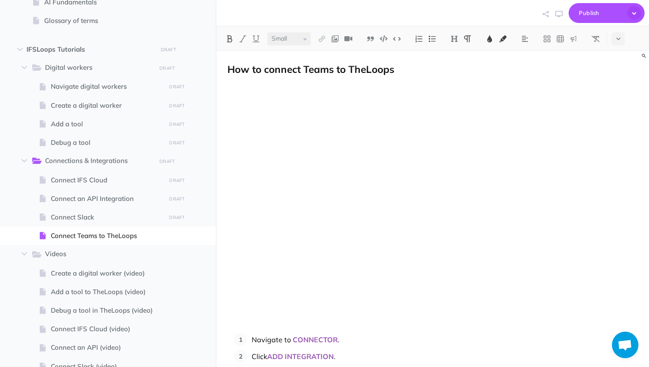
select select "large"
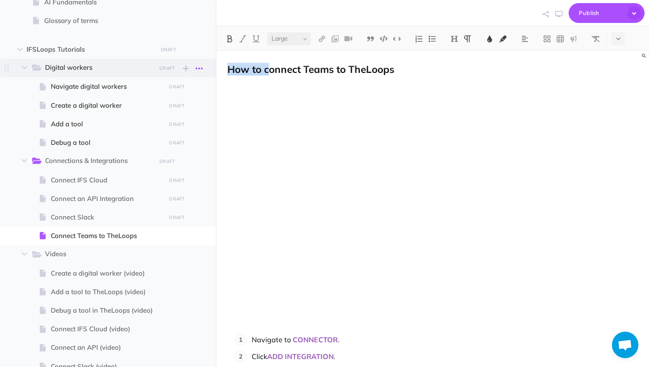
drag, startPoint x: 271, startPoint y: 69, endPoint x: 194, endPoint y: 68, distance: 76.4
click at [194, 68] on div "Digital workers Collapse all Expand all Expand to root folders https://ifsloops…" at bounding box center [324, 183] width 649 height 367
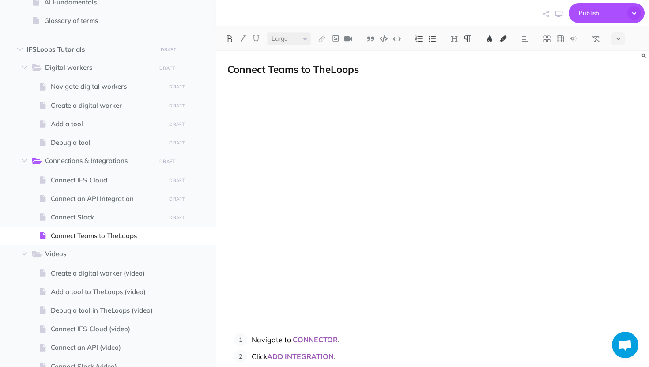
click at [269, 67] on span "Connect Teams to TheLoops" at bounding box center [293, 69] width 132 height 13
drag, startPoint x: 348, startPoint y: 71, endPoint x: 412, endPoint y: 72, distance: 64.0
click at [412, 72] on p "Connect Microsoft Teams to TheLoops" at bounding box center [432, 69] width 411 height 11
select select "small"
click at [200, 235] on icon "button" at bounding box center [199, 236] width 7 height 11
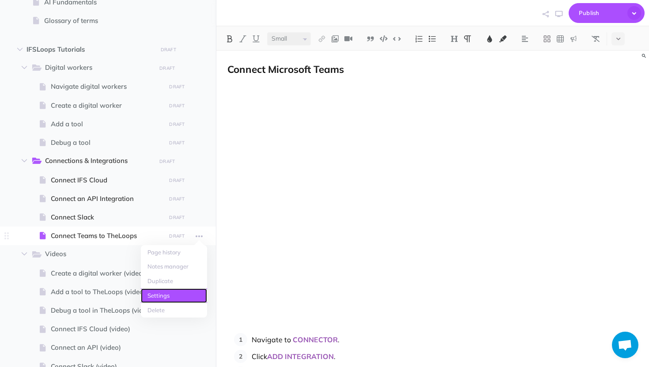
click at [182, 293] on link "Settings" at bounding box center [174, 295] width 66 height 15
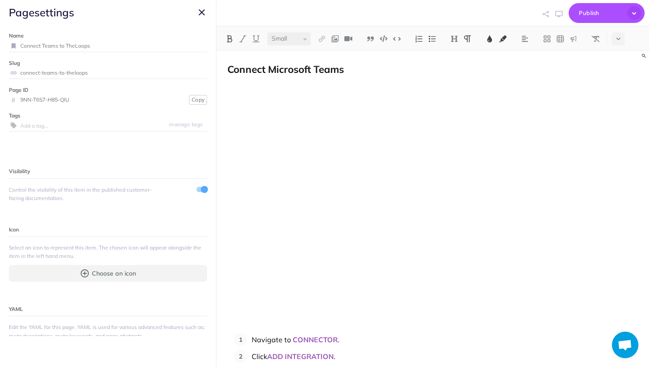
click at [104, 43] on input "Connect Teams to TheLoops" at bounding box center [113, 45] width 187 height 11
click at [41, 45] on input "Connect Teams" at bounding box center [103, 45] width 166 height 11
type input "Connect Microsoft Teams"
click at [195, 45] on small "Save" at bounding box center [196, 45] width 11 height 7
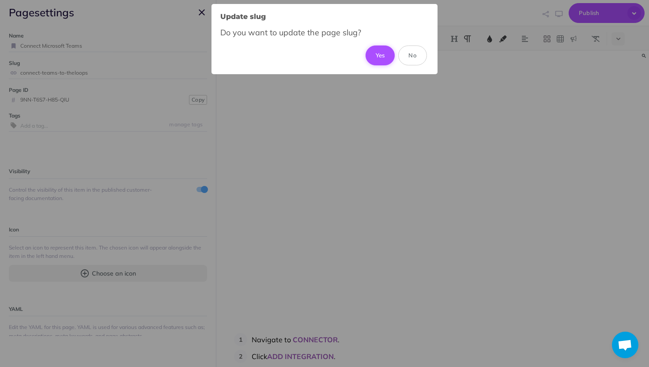
click at [382, 51] on button "Yes" at bounding box center [381, 54] width 30 height 19
type input "connect-microsoft-teams"
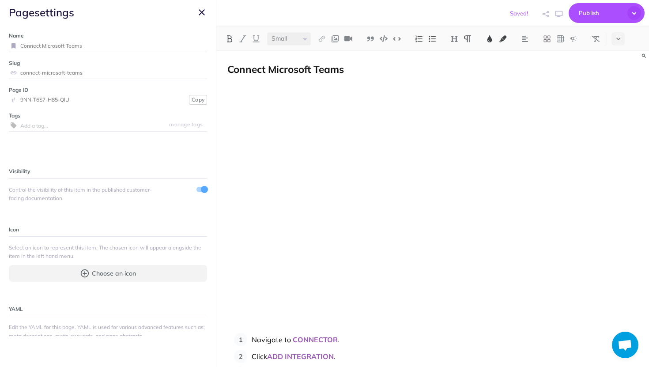
click at [199, 12] on icon "button" at bounding box center [202, 12] width 6 height 11
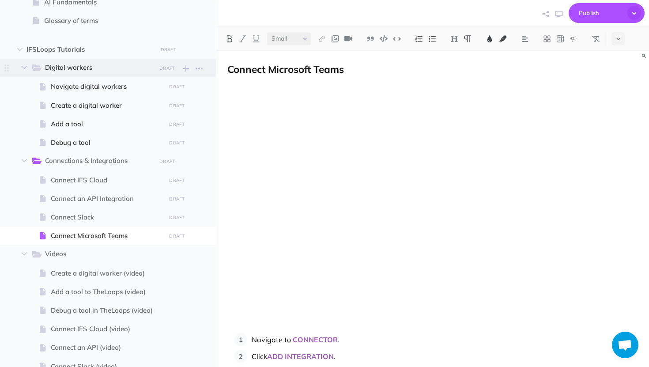
click at [86, 65] on span "Digital workers" at bounding box center [97, 67] width 105 height 11
select select "null"
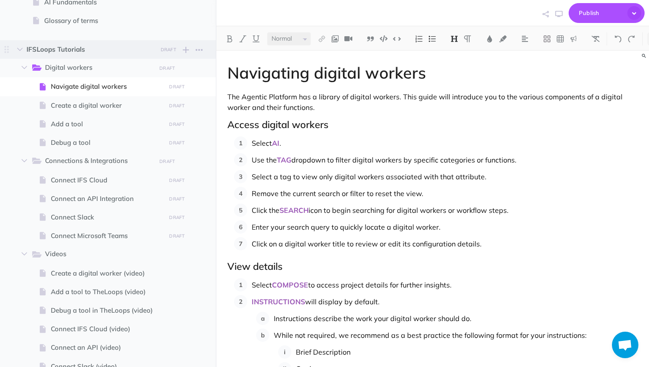
click at [83, 50] on span "IFSLoops Tutorials" at bounding box center [88, 49] width 125 height 11
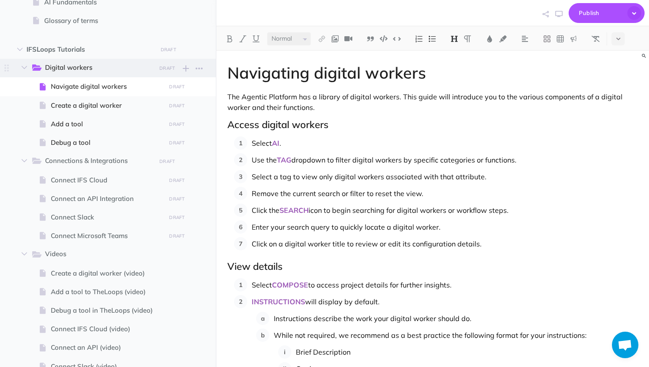
click at [79, 67] on span "Digital workers" at bounding box center [97, 67] width 105 height 11
click at [79, 86] on span "Navigate digital workers" at bounding box center [107, 86] width 112 height 11
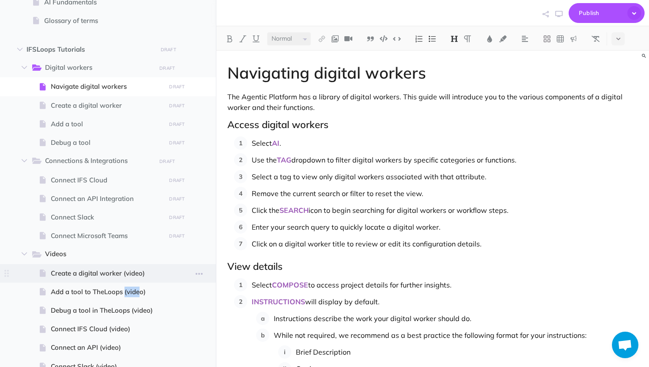
click at [134, 274] on span "Create a digital worker (video)" at bounding box center [107, 273] width 112 height 11
select select "null"
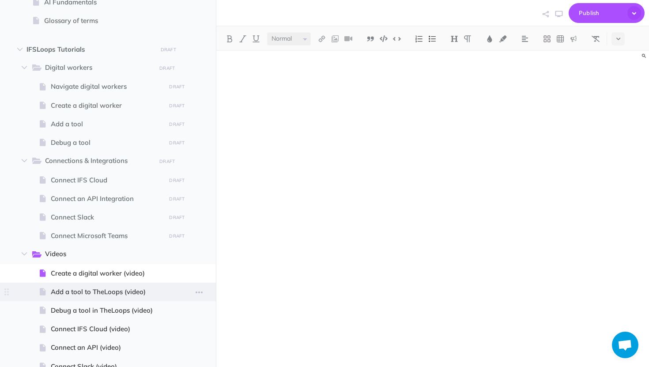
click at [128, 291] on span "Add a tool to TheLoops (video)" at bounding box center [107, 292] width 112 height 11
select select "null"
click at [201, 293] on icon "button" at bounding box center [199, 292] width 7 height 11
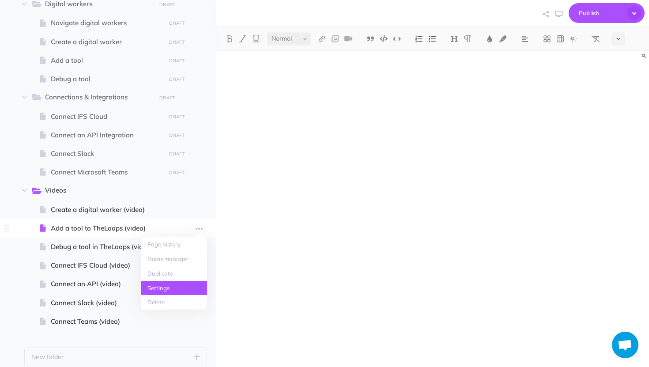
scroll to position [165, 0]
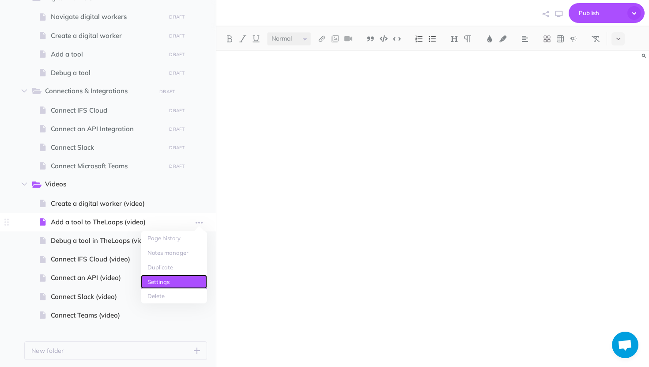
click at [176, 282] on link "Settings" at bounding box center [174, 282] width 66 height 15
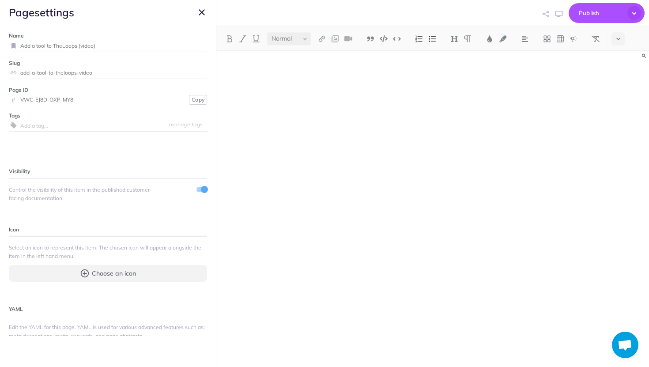
click at [103, 48] on input "Add a tool to TheLoops (video)" at bounding box center [113, 45] width 187 height 11
type input "Add a tool (video)"
click at [196, 45] on small "Save" at bounding box center [196, 45] width 11 height 7
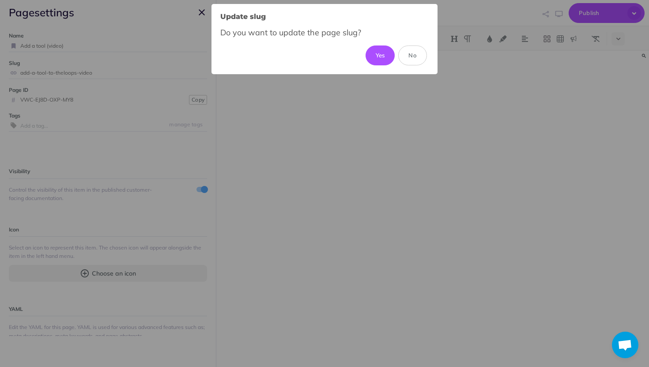
click at [366, 45] on button "Yes" at bounding box center [381, 54] width 30 height 19
type input "add-a-tool-video"
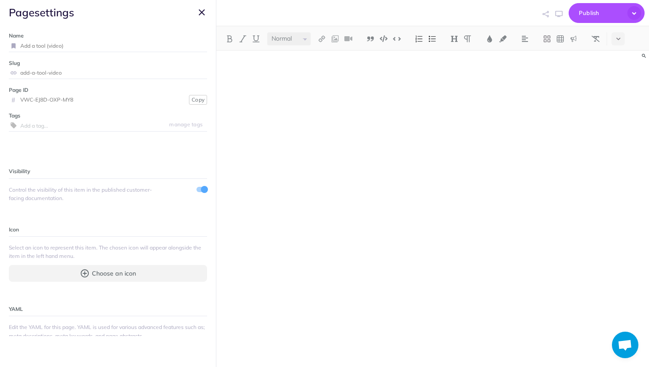
click at [199, 11] on icon "button" at bounding box center [202, 12] width 6 height 11
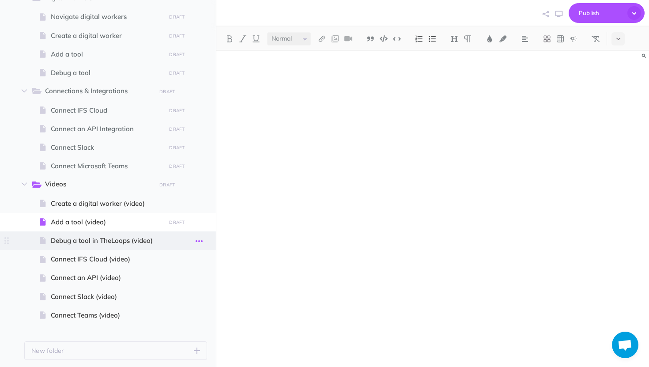
click at [199, 241] on icon "button" at bounding box center [199, 241] width 7 height 11
click at [178, 302] on link "Settings" at bounding box center [174, 300] width 66 height 15
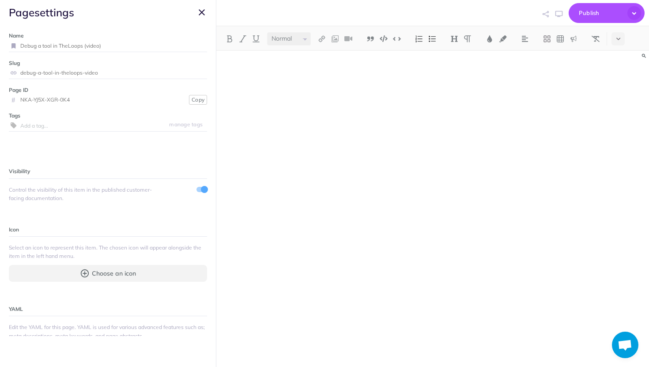
click at [82, 44] on input "Debug a tool in TheLoops (video)" at bounding box center [113, 45] width 187 height 11
type input "Debug a tool (video)"
click at [198, 45] on small "Save" at bounding box center [196, 45] width 11 height 7
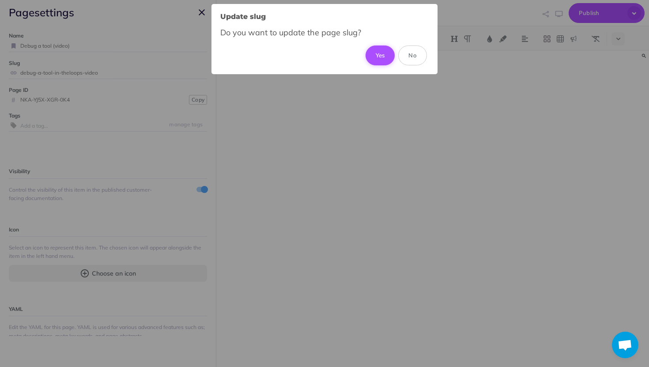
click at [381, 54] on button "Yes" at bounding box center [381, 54] width 30 height 19
type input "debug-a-tool-video"
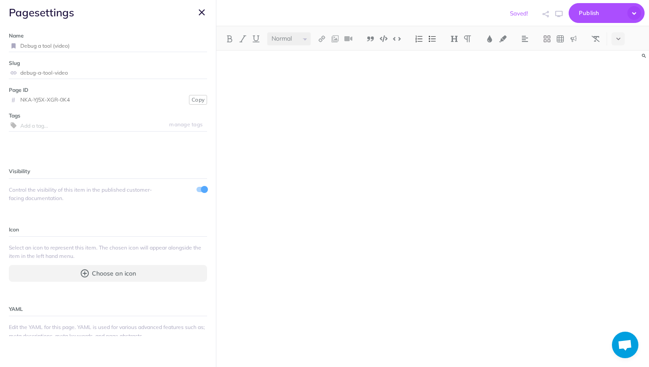
click at [202, 9] on icon "button" at bounding box center [202, 12] width 6 height 11
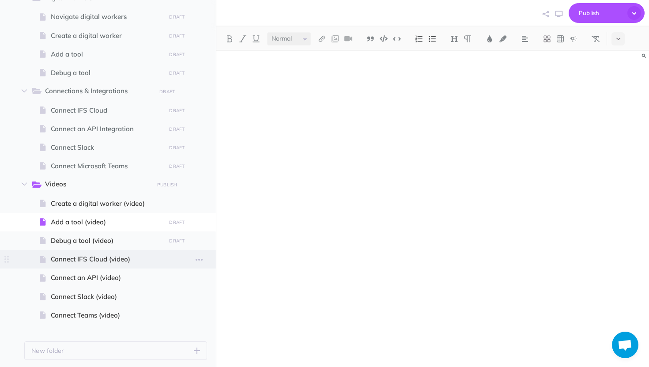
click at [124, 258] on span "Connect IFS Cloud (video)" at bounding box center [107, 259] width 112 height 11
select select "null"
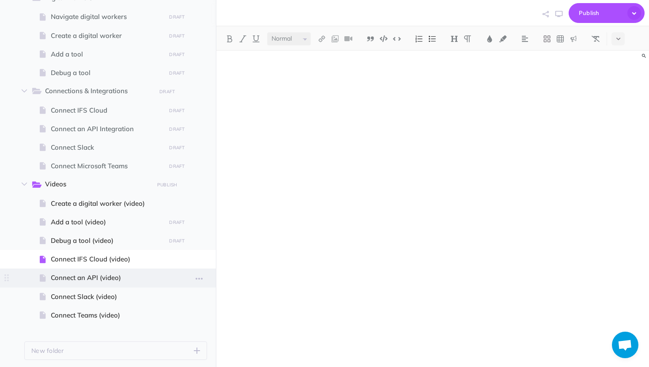
click at [113, 286] on span at bounding box center [108, 277] width 216 height 19
select select "null"
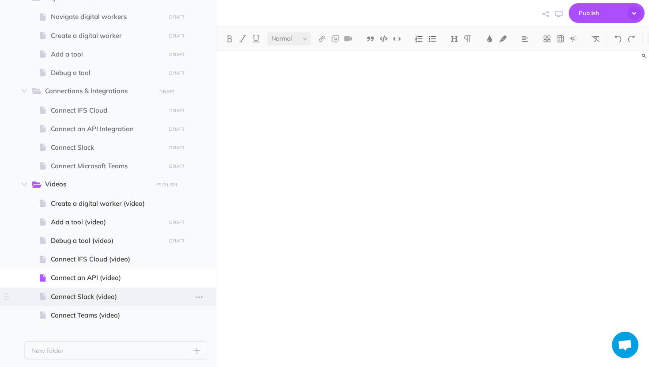
click at [110, 295] on span "Connect Slack (video)" at bounding box center [107, 296] width 112 height 11
select select "null"
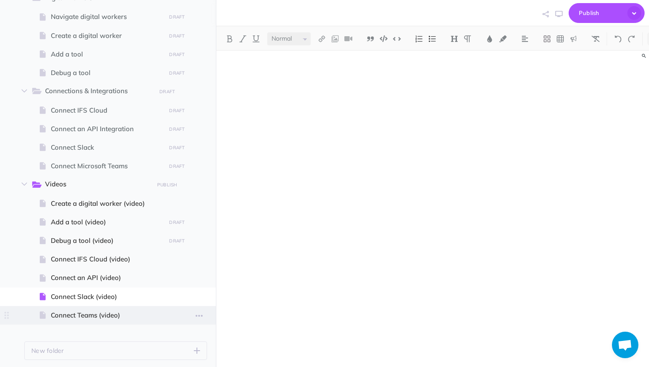
click at [98, 315] on span "Connect Teams (video)" at bounding box center [107, 315] width 112 height 11
select select "null"
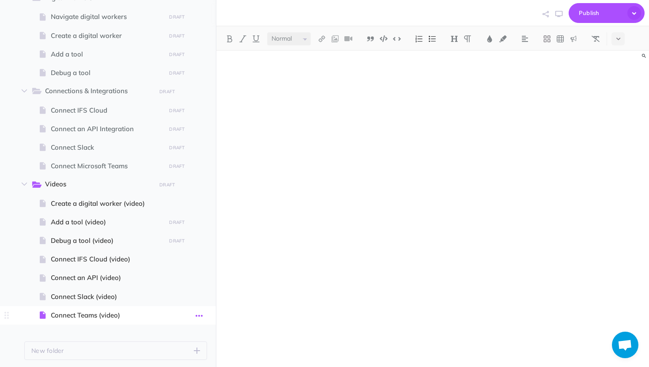
click at [197, 317] on icon "button" at bounding box center [199, 315] width 7 height 11
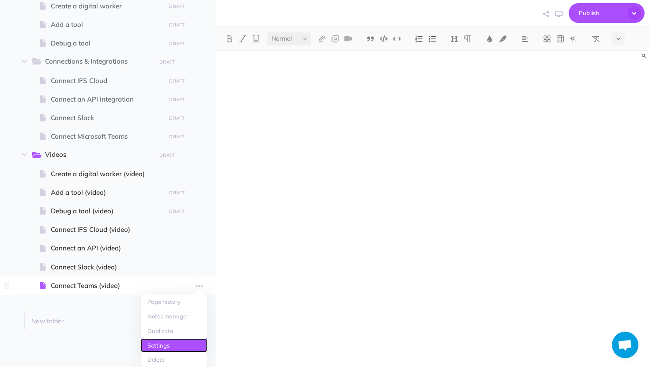
click at [175, 346] on link "Settings" at bounding box center [174, 345] width 66 height 15
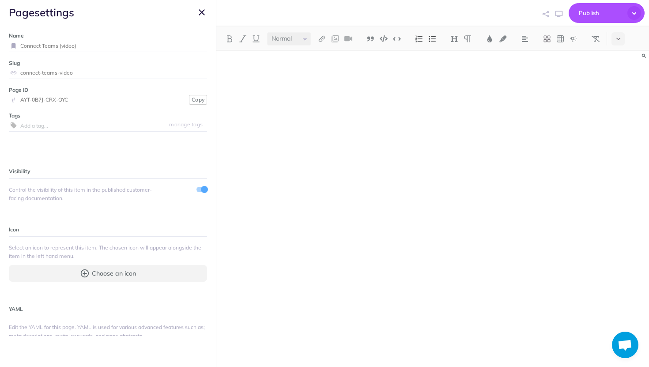
scroll to position [193, 0]
click at [41, 45] on input "Connect Teams (video)" at bounding box center [113, 45] width 187 height 11
type input "Connect Microsoft Teams (video)"
click at [202, 46] on button "Save" at bounding box center [196, 46] width 17 height 8
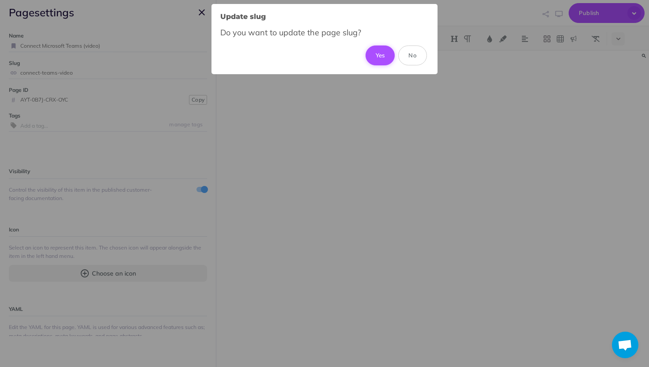
click at [377, 61] on button "Yes" at bounding box center [381, 54] width 30 height 19
type input "connect-microsoft-teams-video"
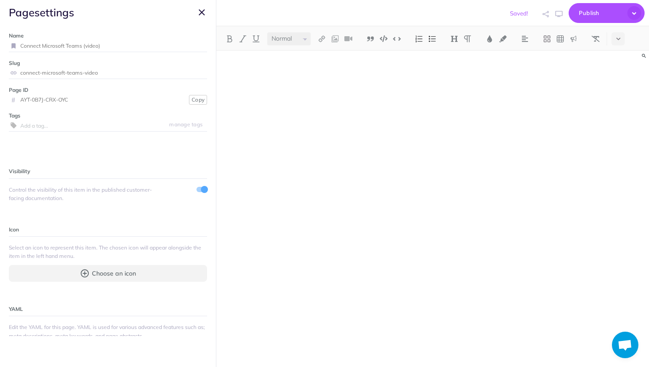
click at [199, 15] on icon "button" at bounding box center [202, 12] width 6 height 11
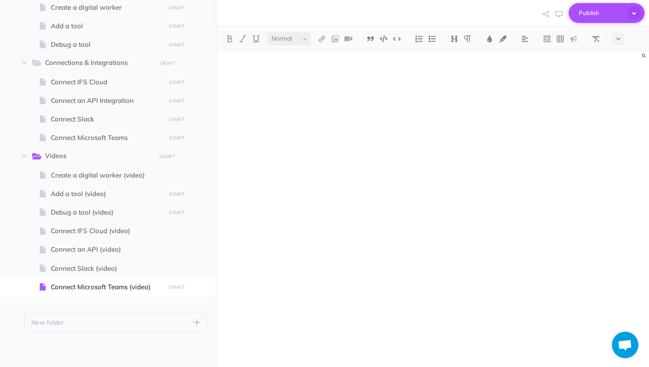
click at [603, 14] on span "Publish" at bounding box center [601, 13] width 44 height 14
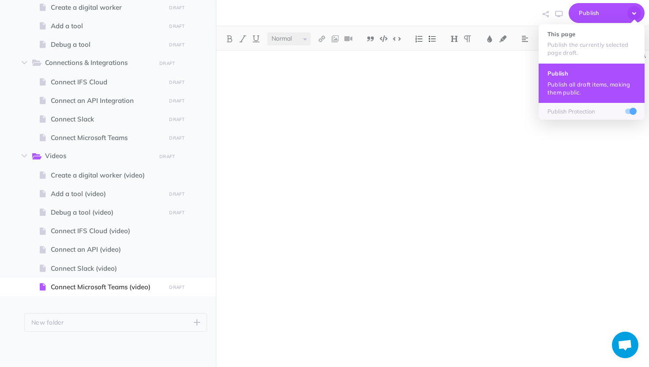
click at [578, 72] on h4 "Publish" at bounding box center [592, 73] width 88 height 6
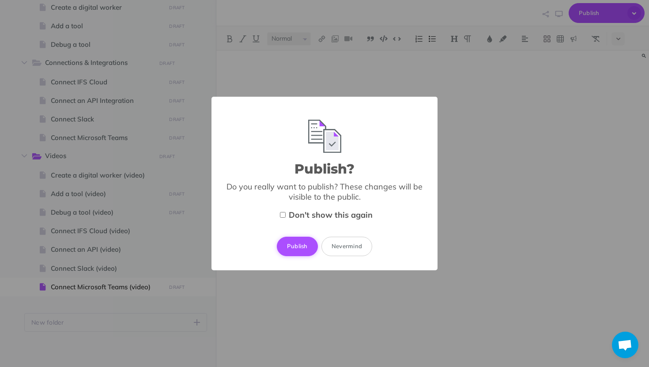
click at [296, 245] on button "Publish" at bounding box center [297, 246] width 41 height 19
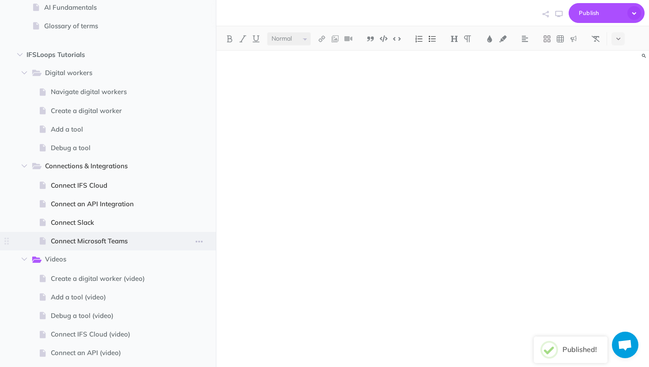
scroll to position [0, 0]
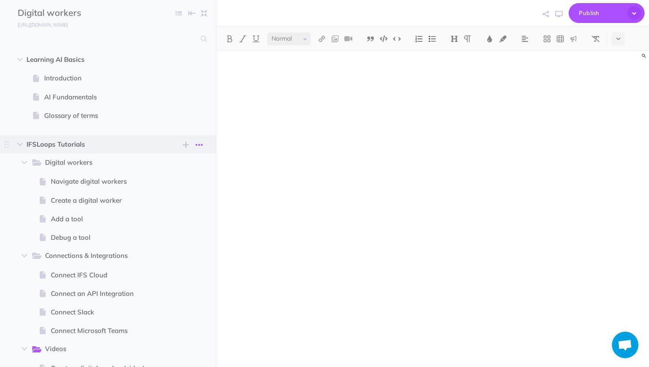
click at [199, 143] on icon "button" at bounding box center [199, 145] width 7 height 11
click at [175, 188] on link "Settings" at bounding box center [174, 189] width 66 height 15
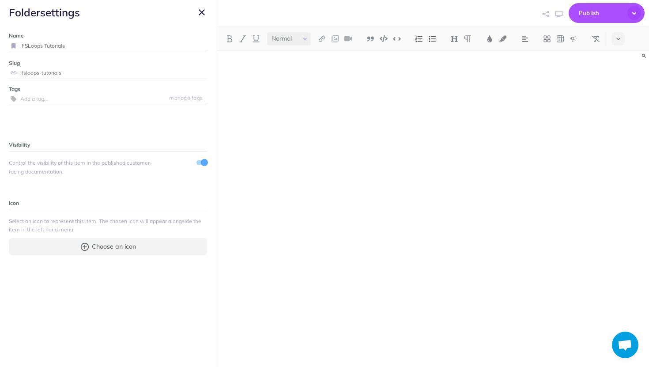
click at [43, 45] on input "IFSLoops Tutorials" at bounding box center [113, 45] width 187 height 11
type input "IFSLoops Agentic Platform Tutorials"
click at [138, 24] on span "folder settings" at bounding box center [108, 12] width 216 height 25
click at [195, 45] on small "Save" at bounding box center [196, 45] width 11 height 7
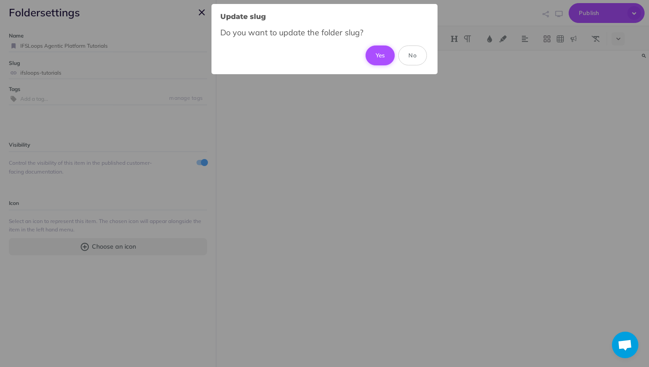
click at [381, 55] on button "Yes" at bounding box center [381, 54] width 30 height 19
type input "ifsloops-agentic-platform-tutorials"
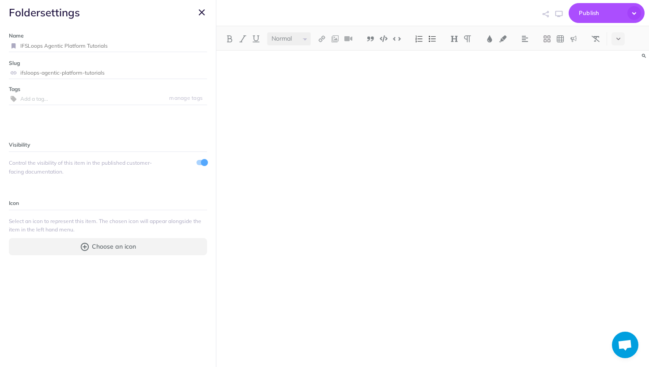
click at [201, 12] on icon "button" at bounding box center [202, 12] width 6 height 11
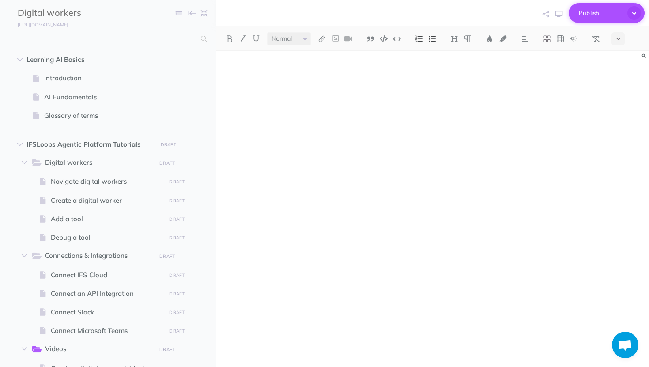
click at [608, 7] on span "Publish" at bounding box center [601, 13] width 44 height 14
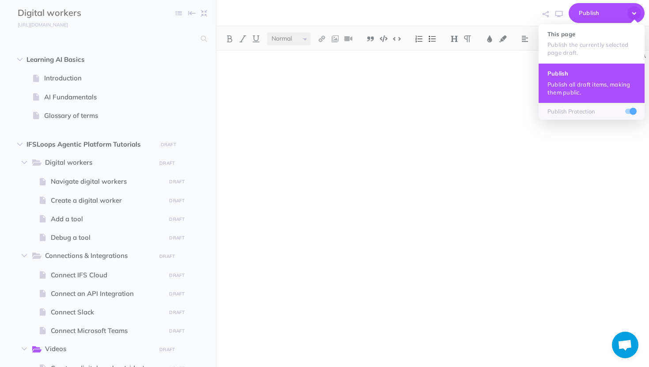
click at [570, 75] on h4 "Publish" at bounding box center [592, 73] width 88 height 6
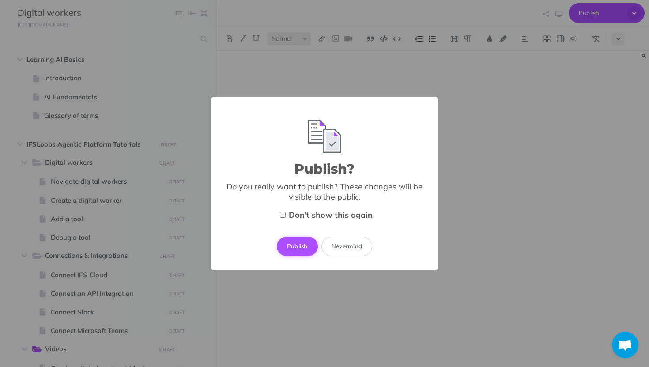
click at [288, 250] on button "Publish" at bounding box center [297, 246] width 41 height 19
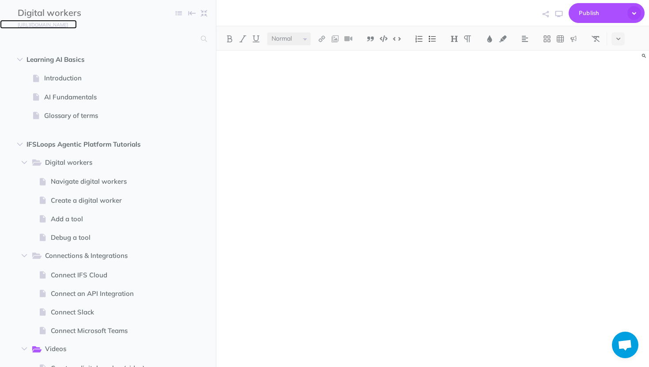
click at [68, 24] on small "https://ifsloops.snazzydocs.com" at bounding box center [43, 25] width 50 height 6
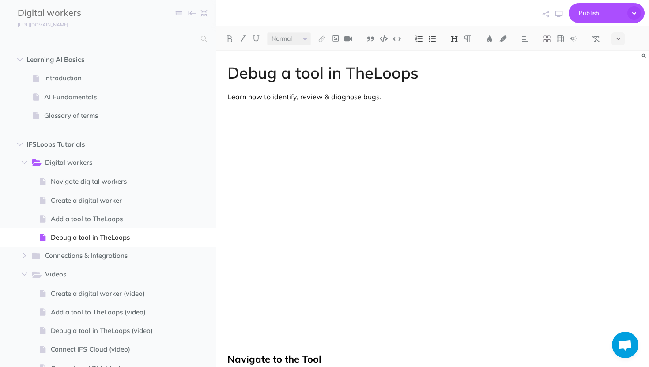
select select "null"
